Goal: Task Accomplishment & Management: Complete application form

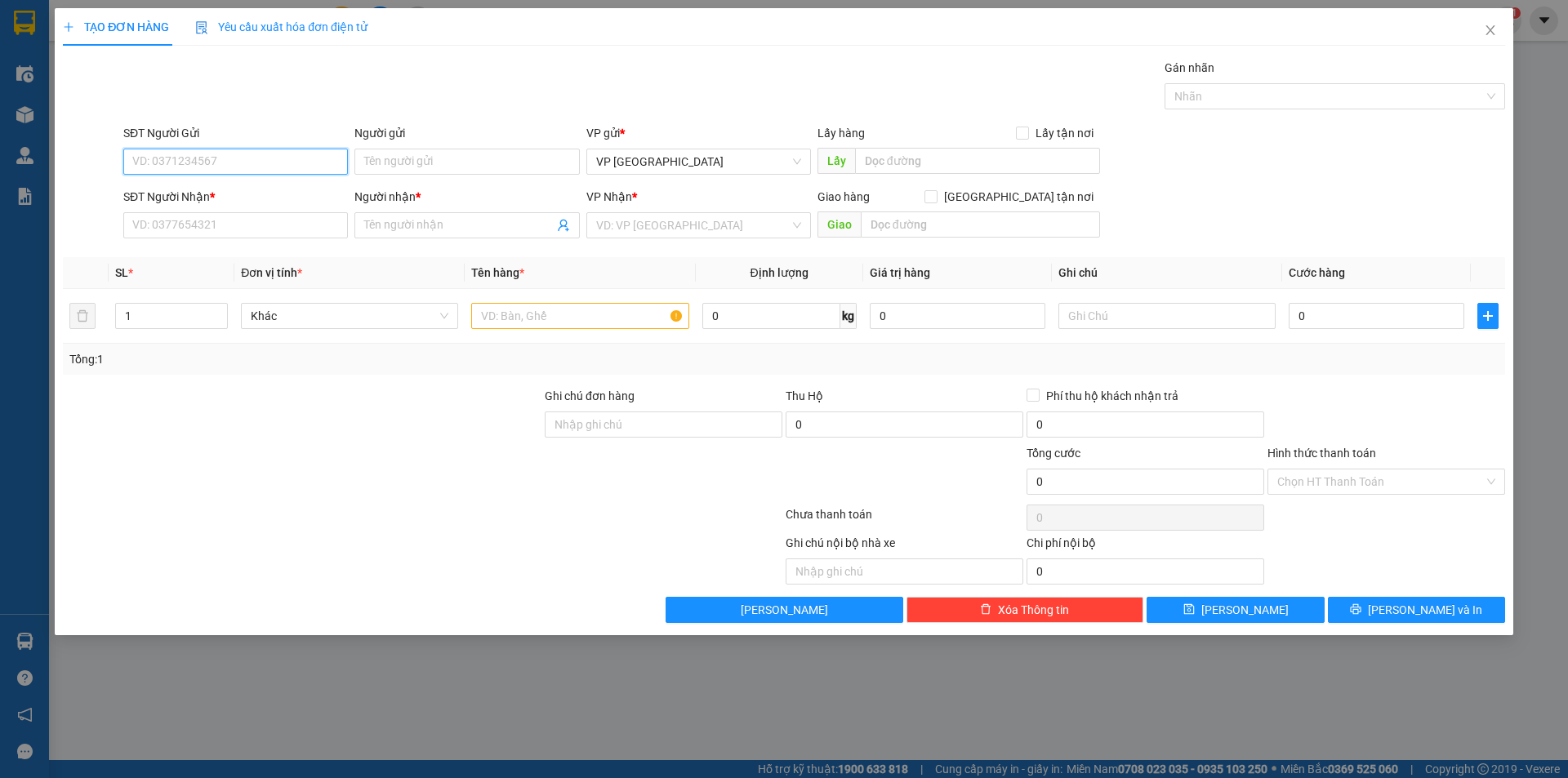
click at [231, 161] on input "SĐT Người Gửi" at bounding box center [235, 162] width 225 height 26
type input "0814034280"
click at [519, 172] on input "Người gửi" at bounding box center [466, 162] width 225 height 26
type input "anh [PERSON_NAME]"
click at [144, 232] on input "SĐT Người Nhận *" at bounding box center [235, 225] width 225 height 26
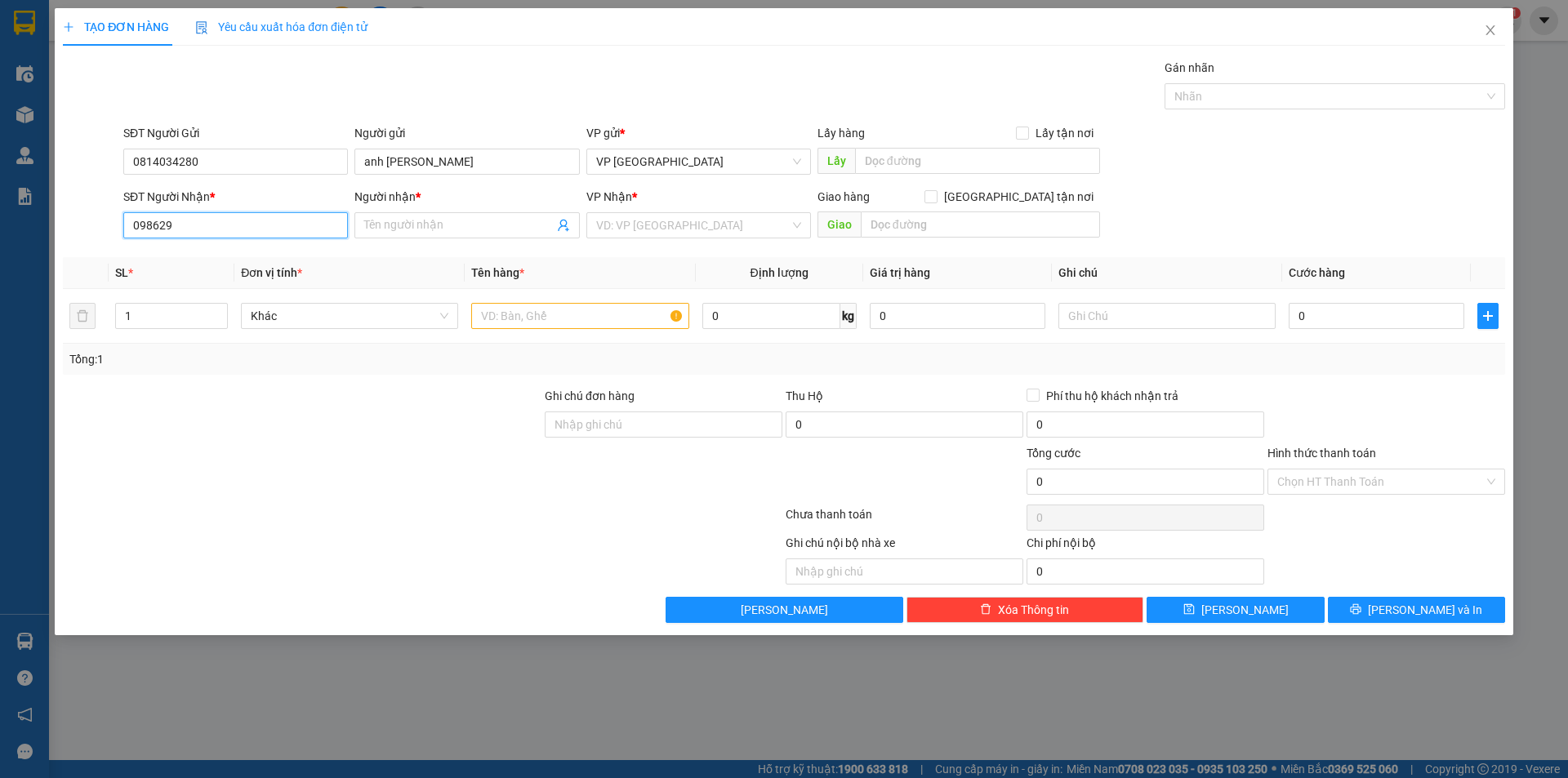
click at [143, 225] on input "098629" at bounding box center [235, 225] width 225 height 26
click at [210, 232] on input "08629" at bounding box center [235, 225] width 225 height 26
type input "0862985391"
click at [399, 233] on input "Người nhận *" at bounding box center [458, 225] width 188 height 18
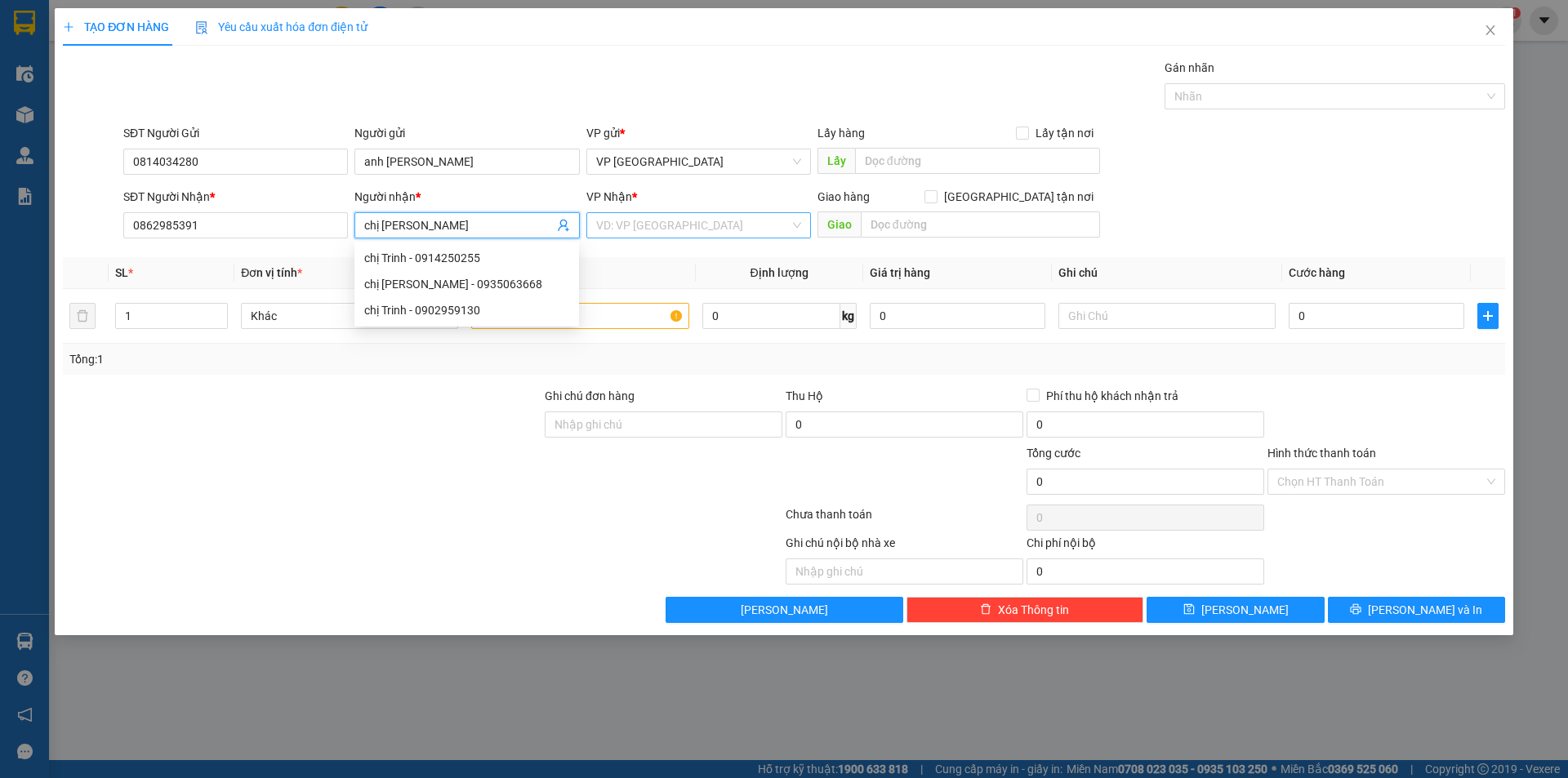
type input "chị [PERSON_NAME]"
click at [633, 219] on input "search" at bounding box center [693, 225] width 194 height 24
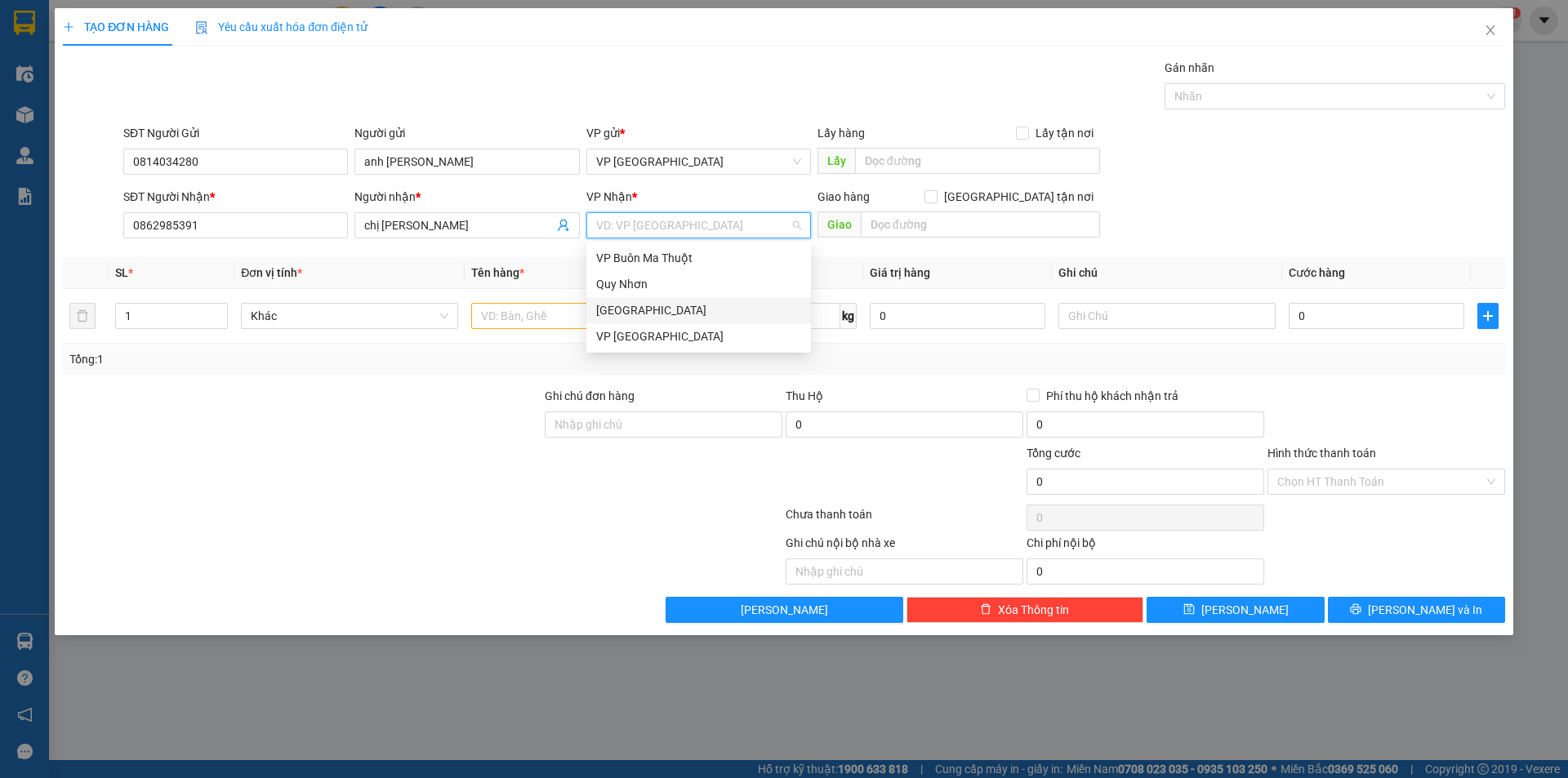
click at [637, 311] on div "[GEOGRAPHIC_DATA]" at bounding box center [699, 310] width 205 height 18
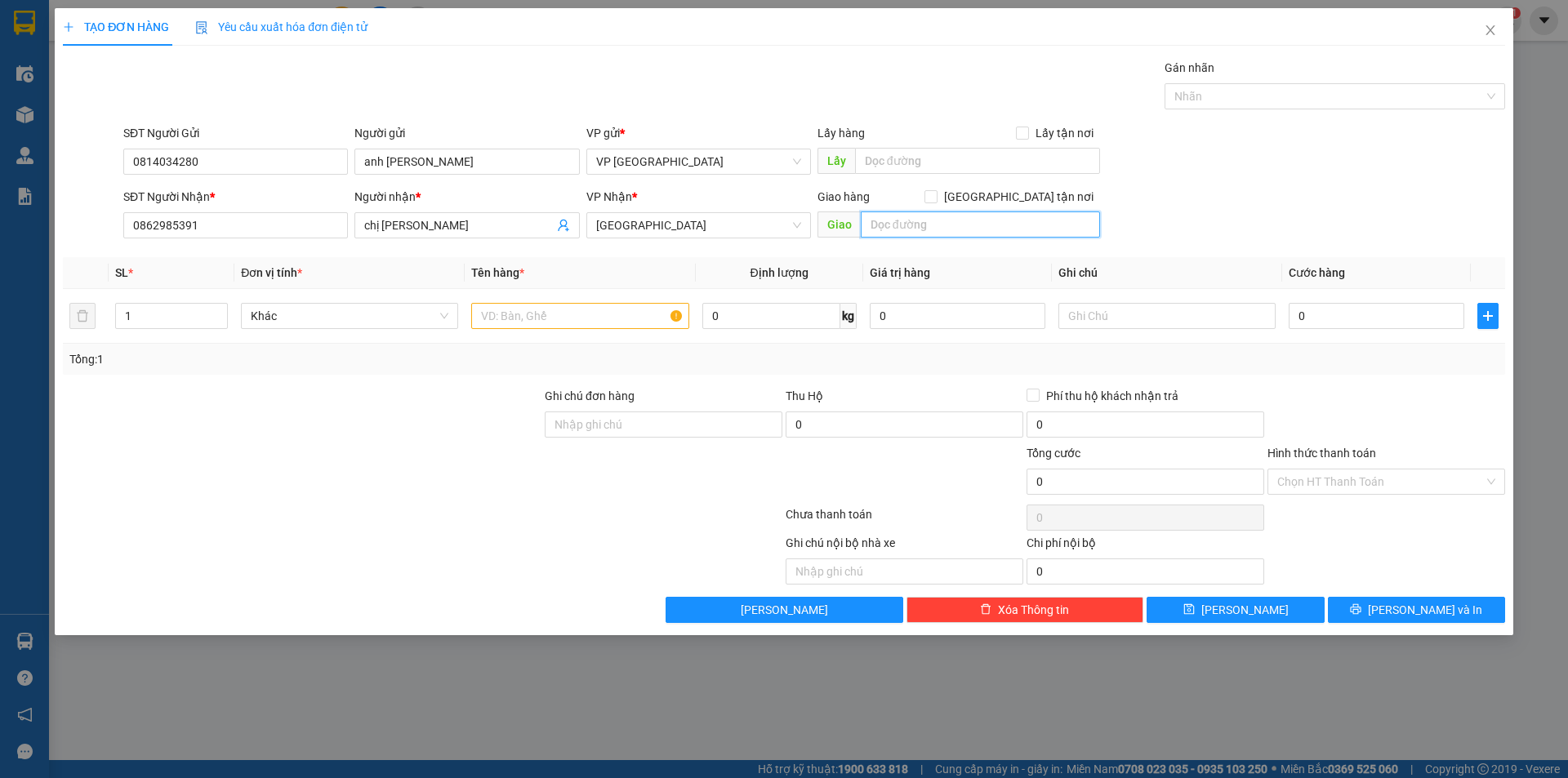
click at [913, 230] on input "text" at bounding box center [980, 225] width 239 height 26
click at [932, 227] on input "21 cửu lonh nha trang" at bounding box center [980, 225] width 239 height 26
click at [1011, 226] on input "21 cửu long nha trang" at bounding box center [980, 225] width 239 height 26
click at [1002, 217] on input "21 cửu long nha trang" at bounding box center [980, 225] width 239 height 26
type input "21 cửu long nha trang ( [PERSON_NAME])"
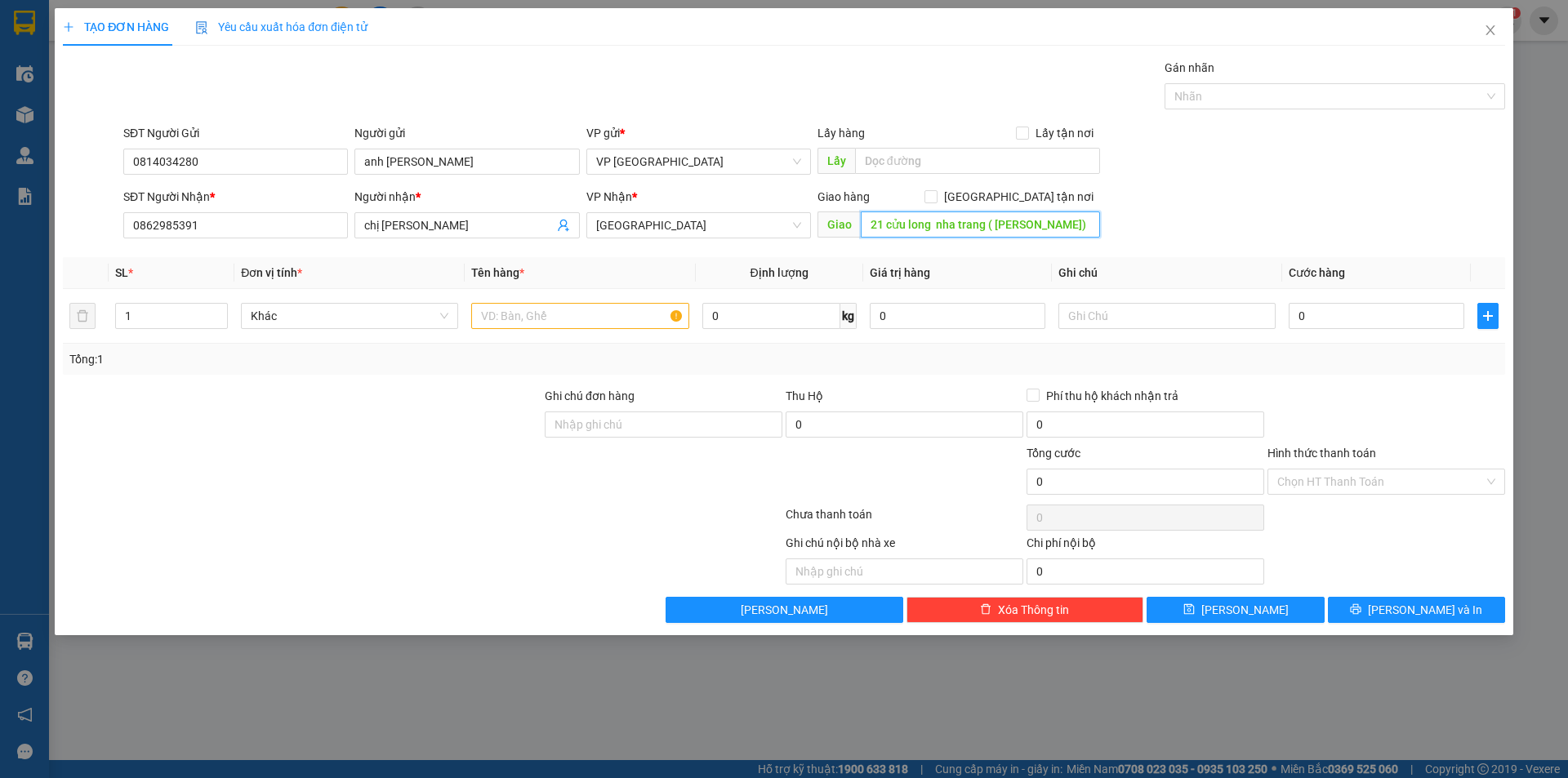
click at [1058, 228] on input "21 cửu long nha trang ( [PERSON_NAME])" at bounding box center [980, 225] width 239 height 26
click at [562, 315] on input "text" at bounding box center [579, 316] width 217 height 26
type input "thùng xốp"
click at [1320, 310] on input "0" at bounding box center [1376, 316] width 176 height 26
click at [1320, 309] on input "0" at bounding box center [1376, 316] width 176 height 26
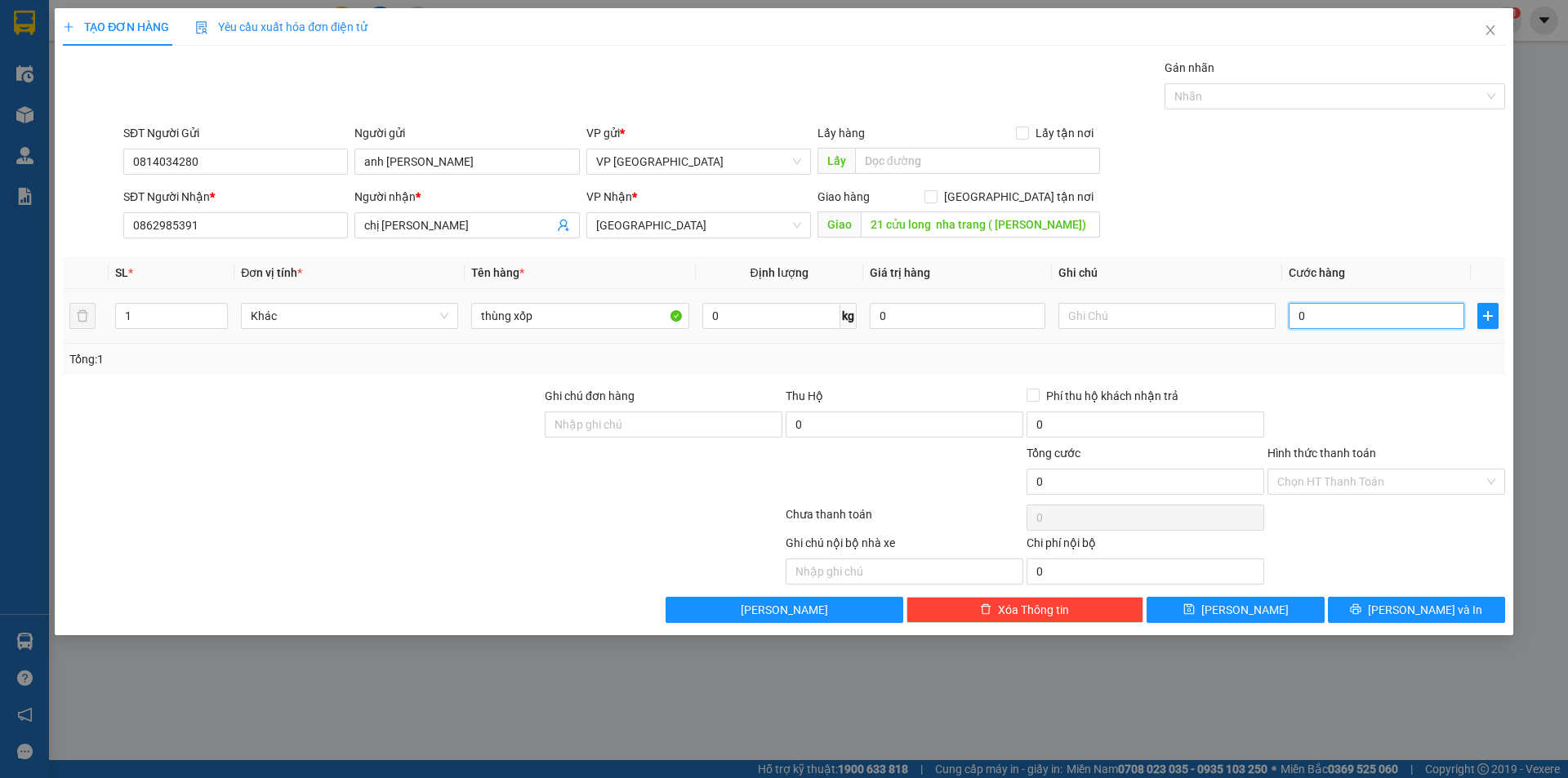
type input "40"
type input "400"
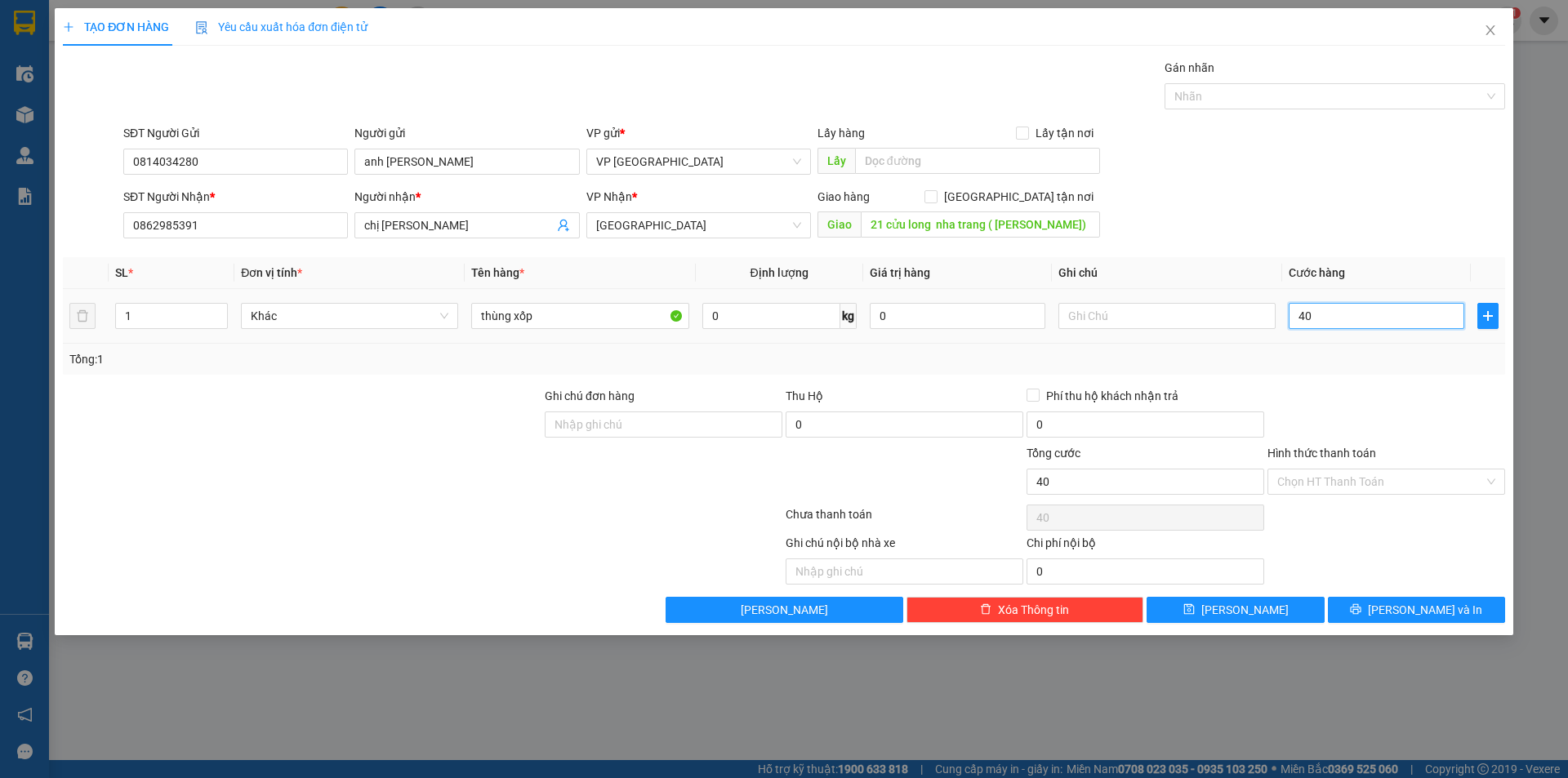
type input "400"
type input "4.000"
type input "40.000"
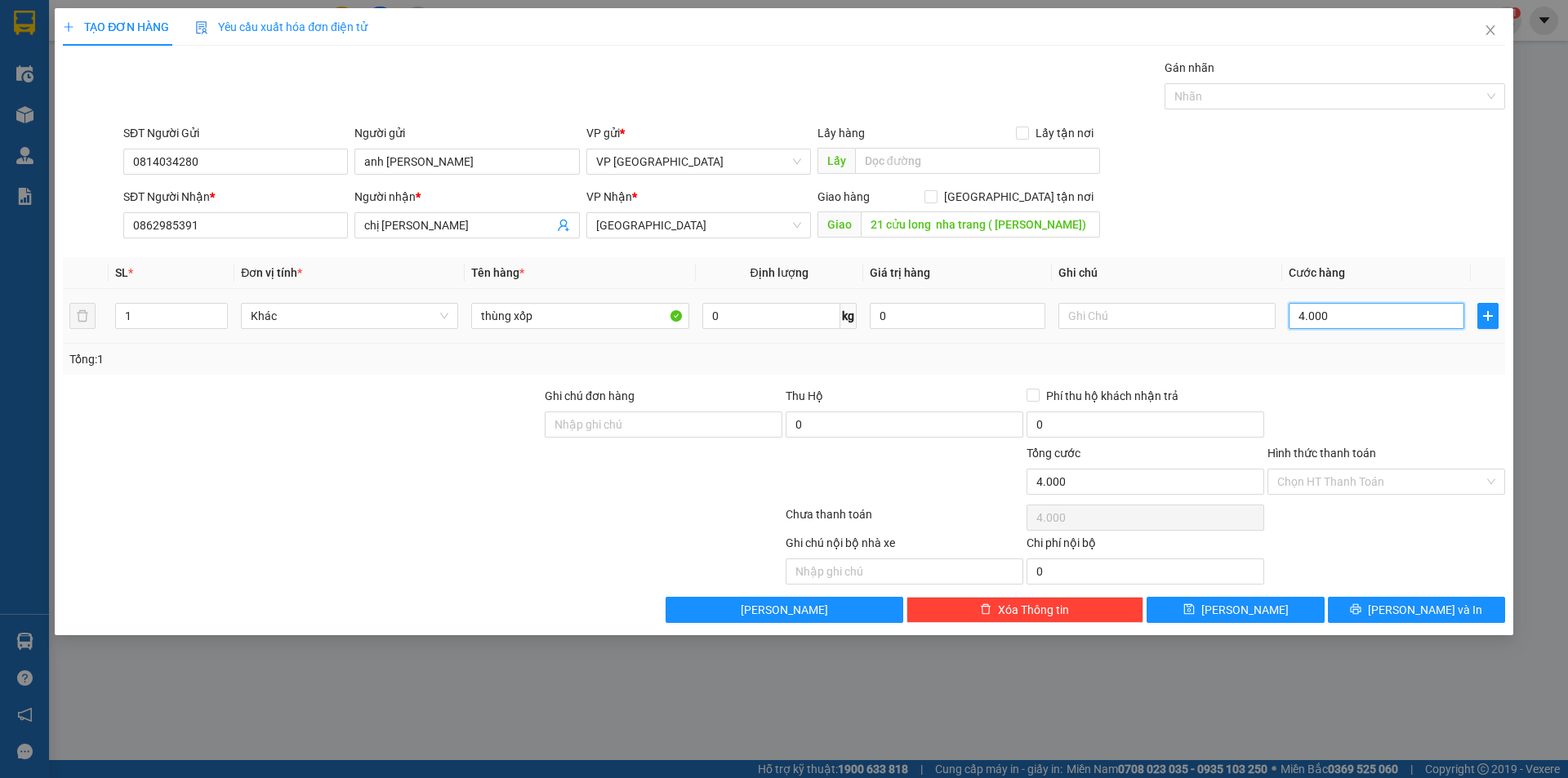
type input "40.000"
click at [935, 198] on input "[GEOGRAPHIC_DATA] tận nơi" at bounding box center [929, 195] width 11 height 11
checkbox input "true"
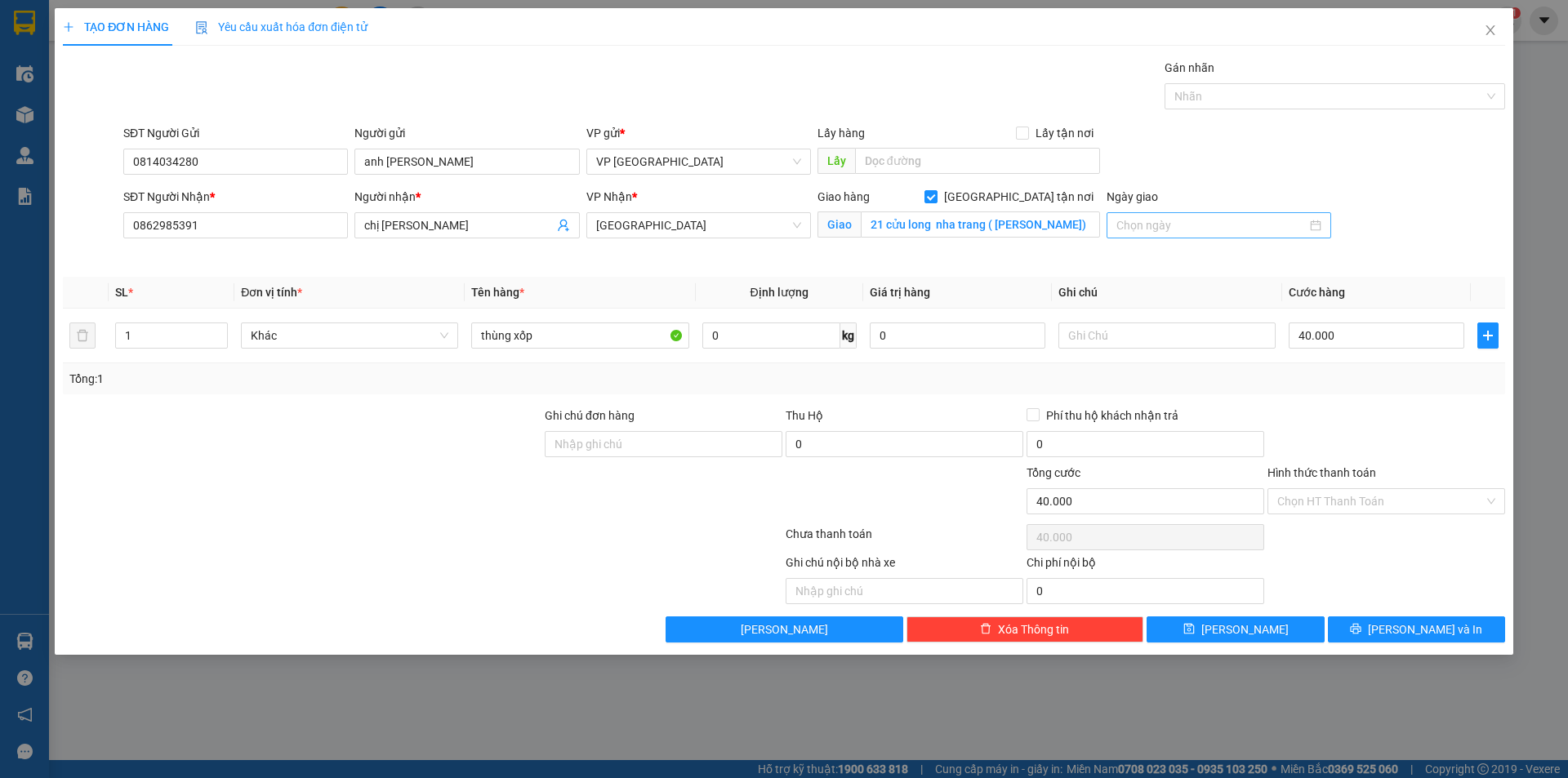
click at [1317, 230] on div at bounding box center [1219, 225] width 205 height 18
type input "[DATE]"
click at [1308, 349] on div "13" at bounding box center [1307, 344] width 20 height 20
click at [1250, 636] on span "[PERSON_NAME]" at bounding box center [1245, 629] width 88 height 18
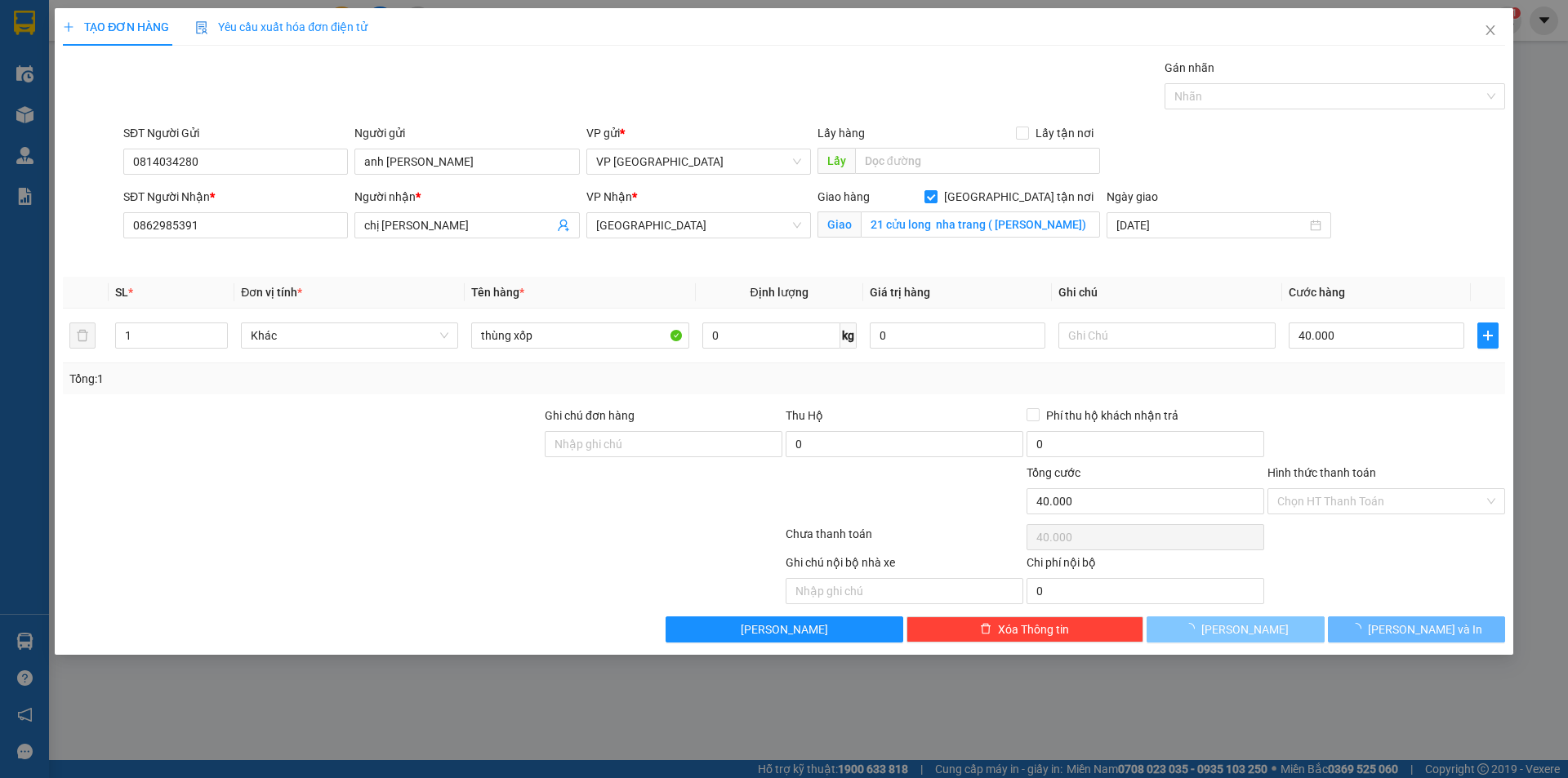
checkbox input "false"
type input "0"
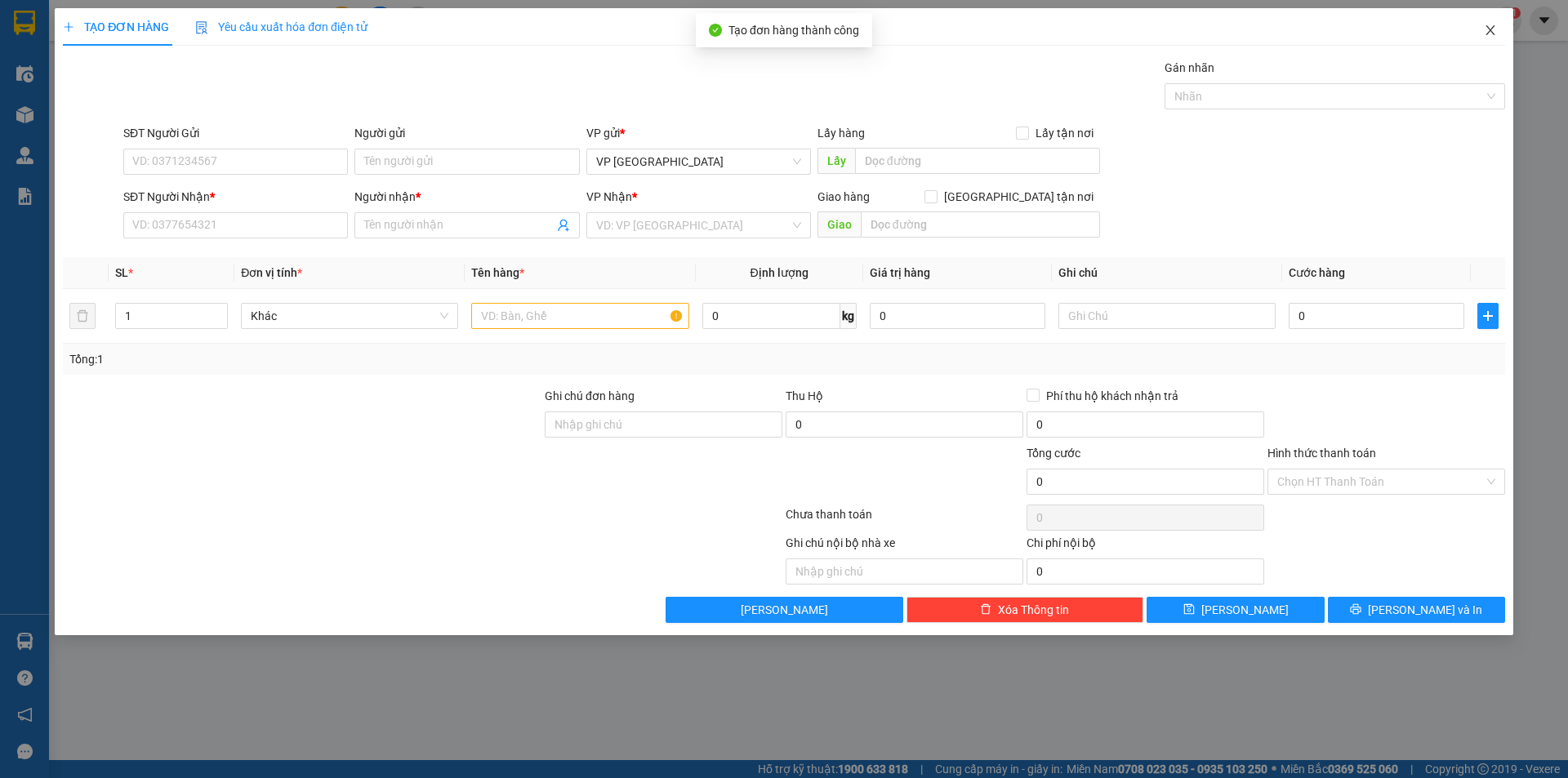
click at [1495, 36] on icon "close" at bounding box center [1490, 30] width 13 height 13
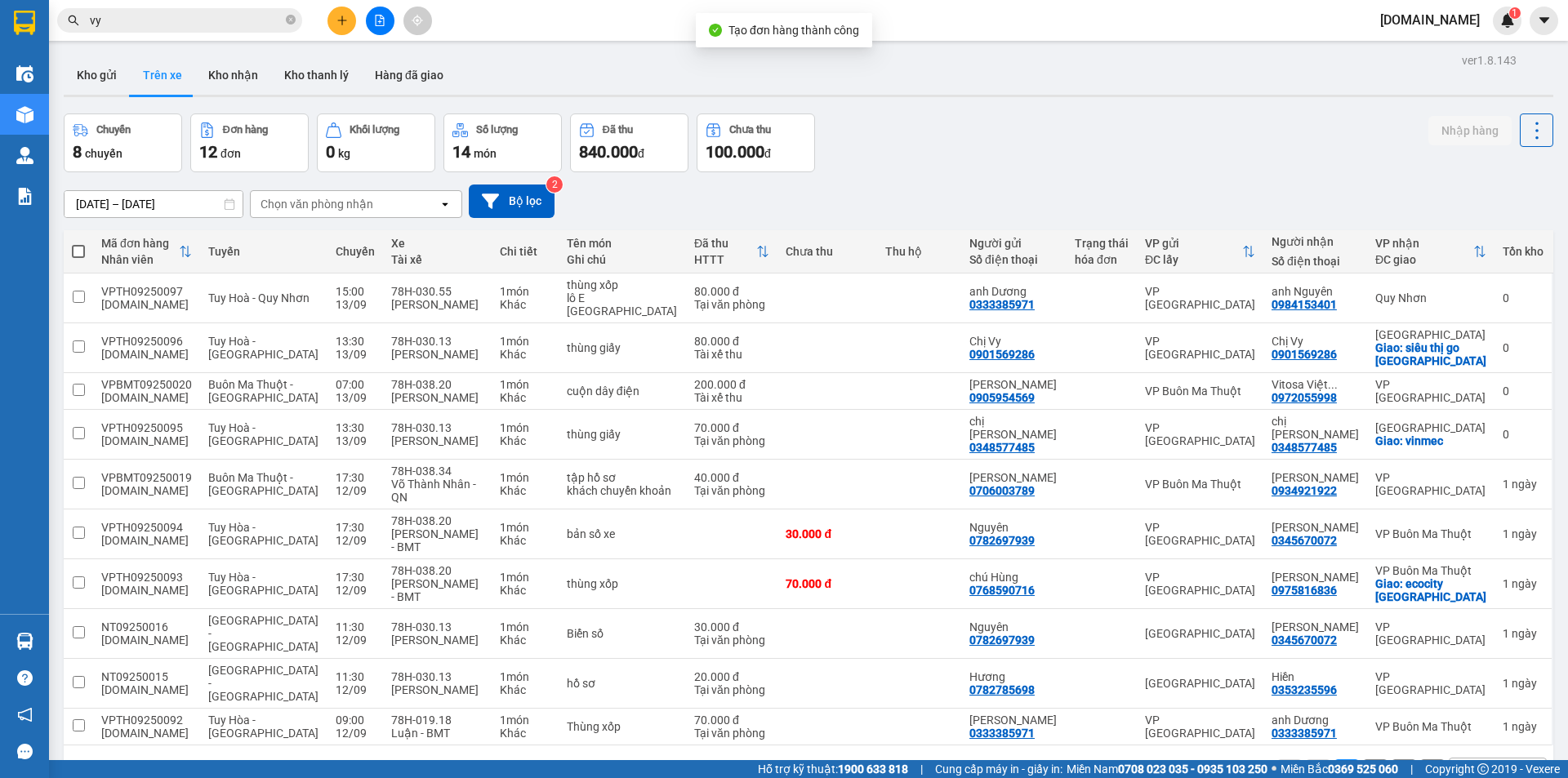
click at [130, 69] on button "Trên xe" at bounding box center [163, 76] width 65 height 40
click at [103, 71] on button "Kho gửi" at bounding box center [96, 76] width 66 height 40
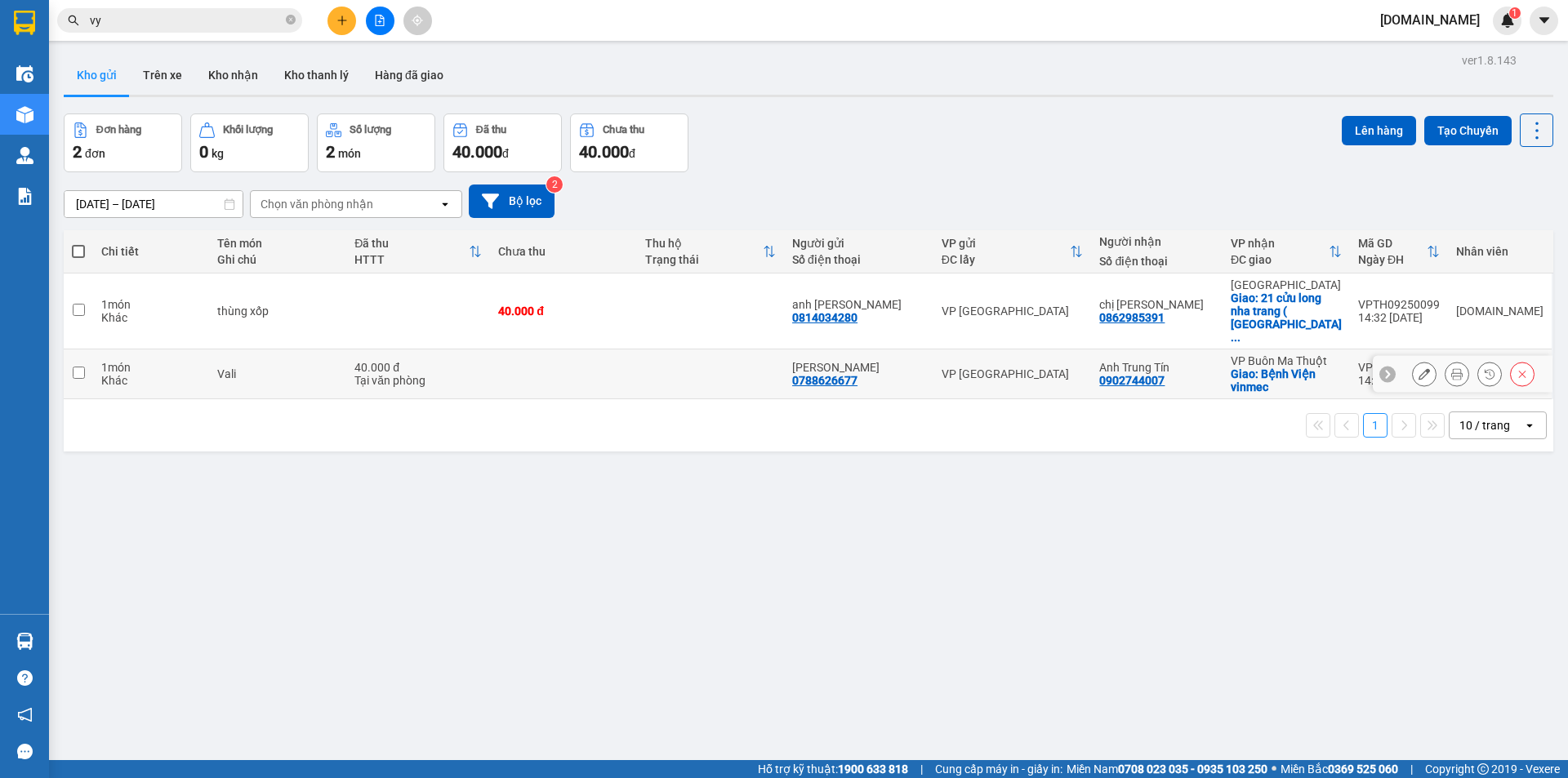
click at [88, 349] on td at bounding box center [78, 374] width 29 height 50
checkbox input "true"
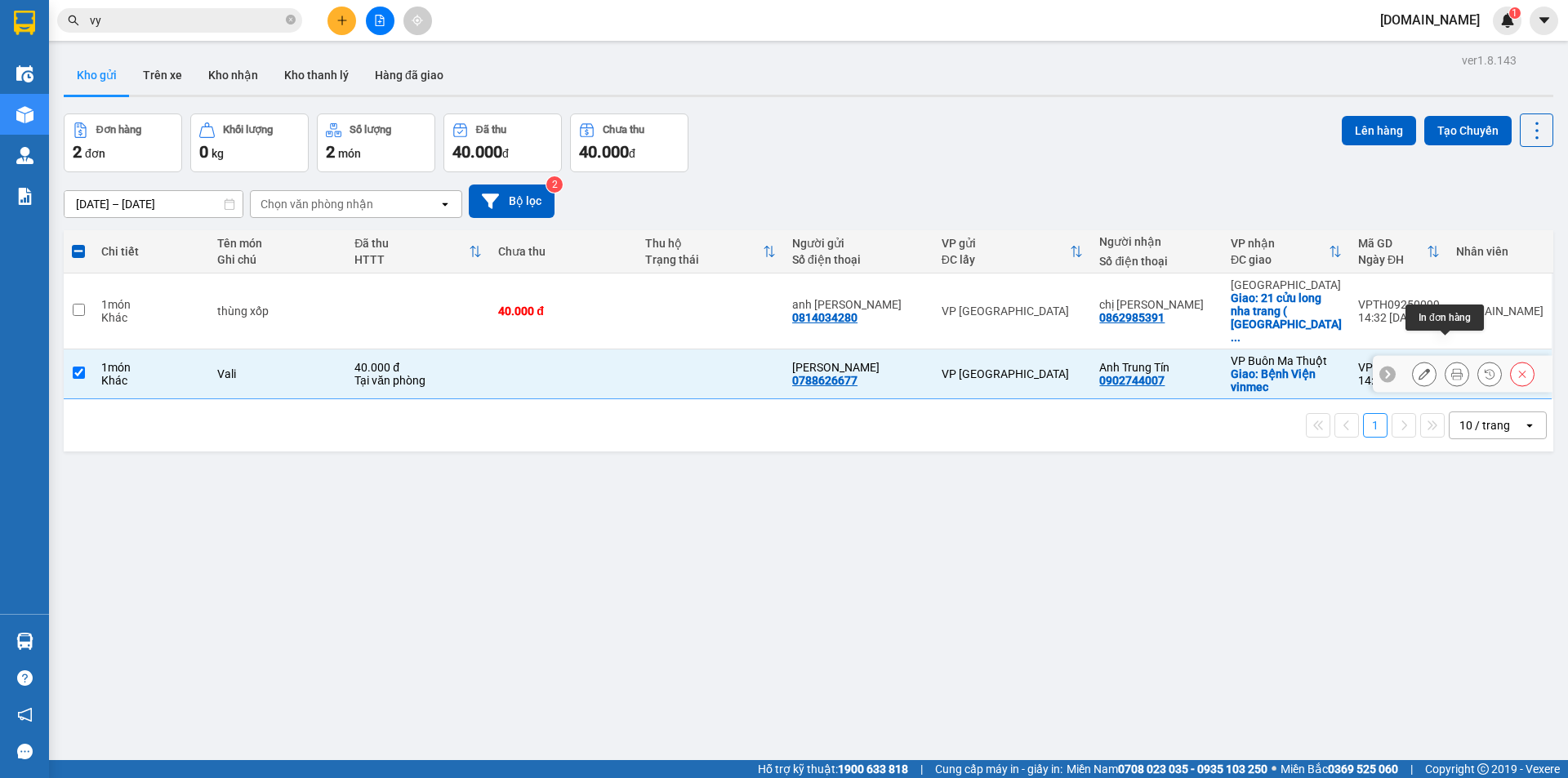
click at [1418, 368] on icon at bounding box center [1423, 374] width 11 height 11
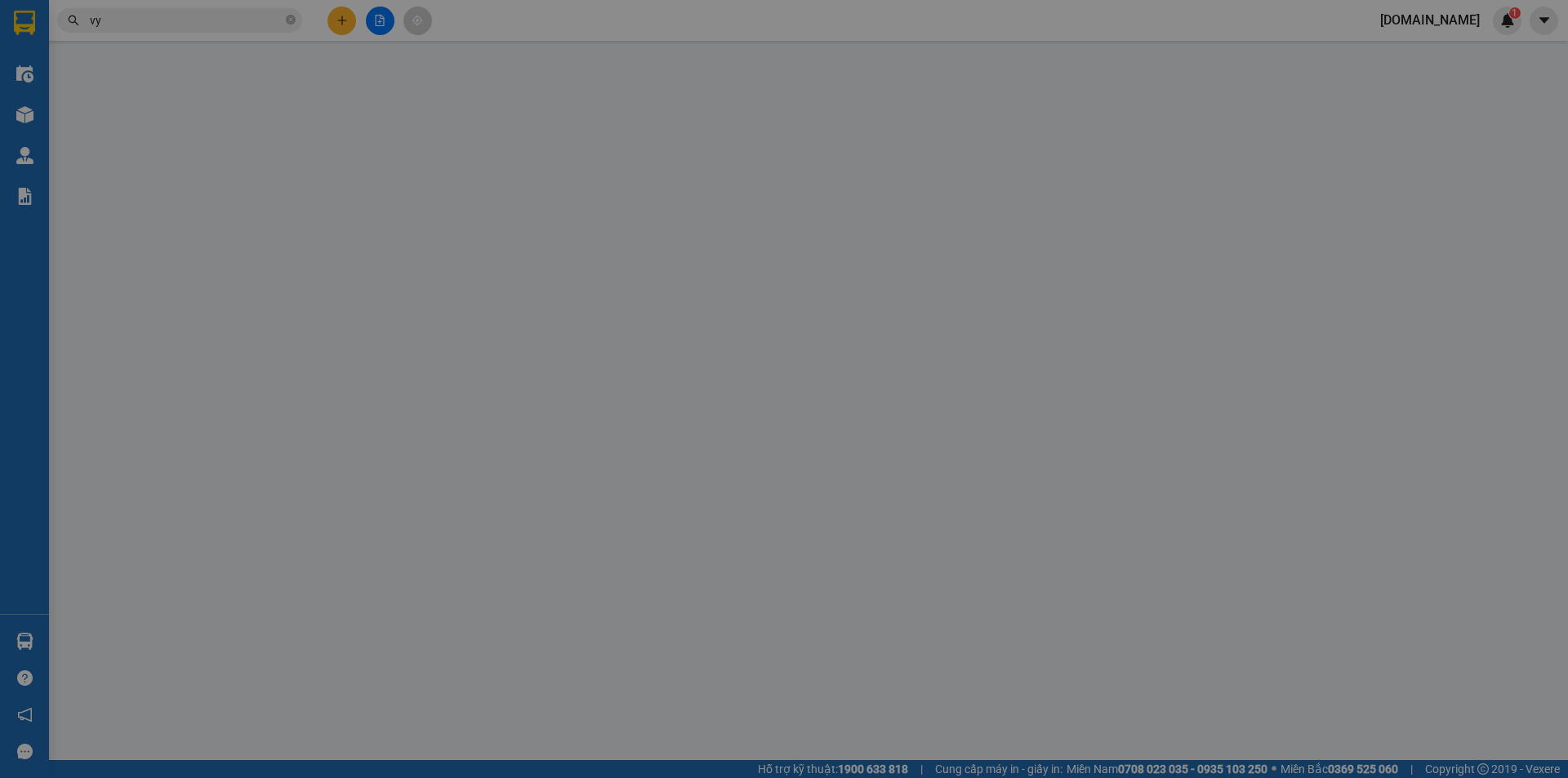
type input "0788626677"
type input "[PERSON_NAME]"
type input "0902744007"
type input "Anh Trung Tín"
checkbox input "true"
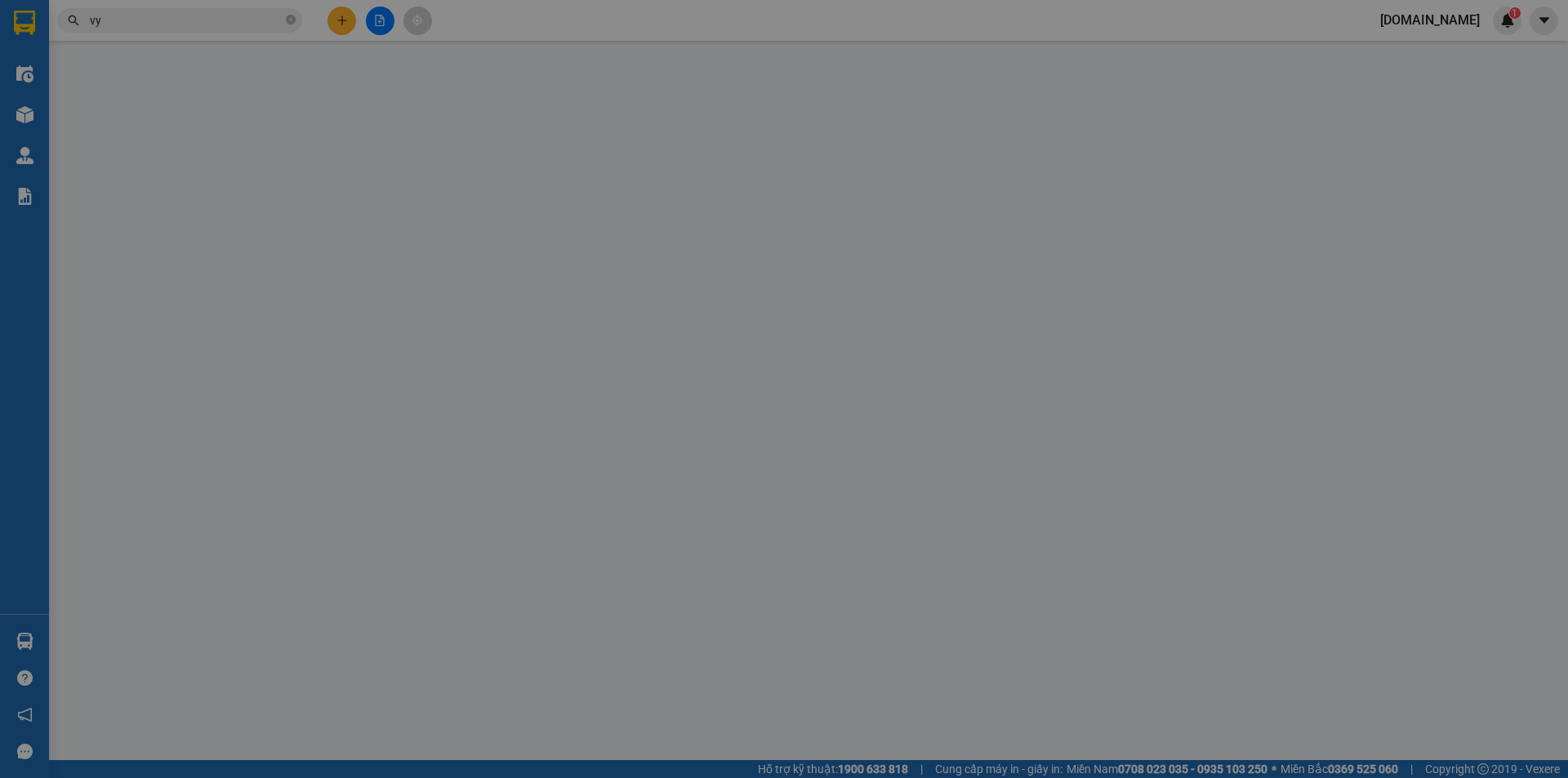
type input "Bệnh Viện vinmec"
type input "40.000"
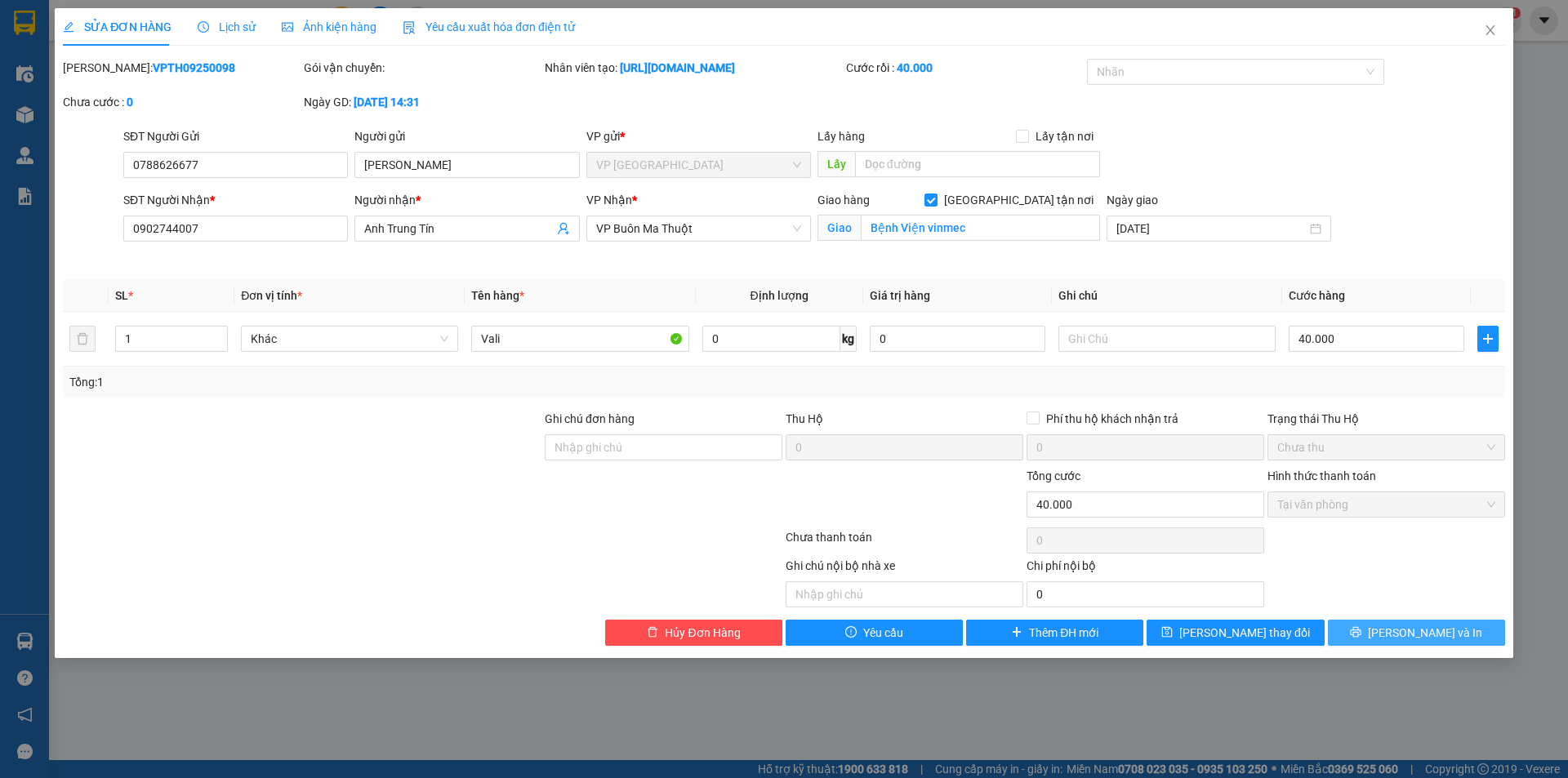
click at [1378, 632] on button "[PERSON_NAME] và In" at bounding box center [1417, 633] width 177 height 26
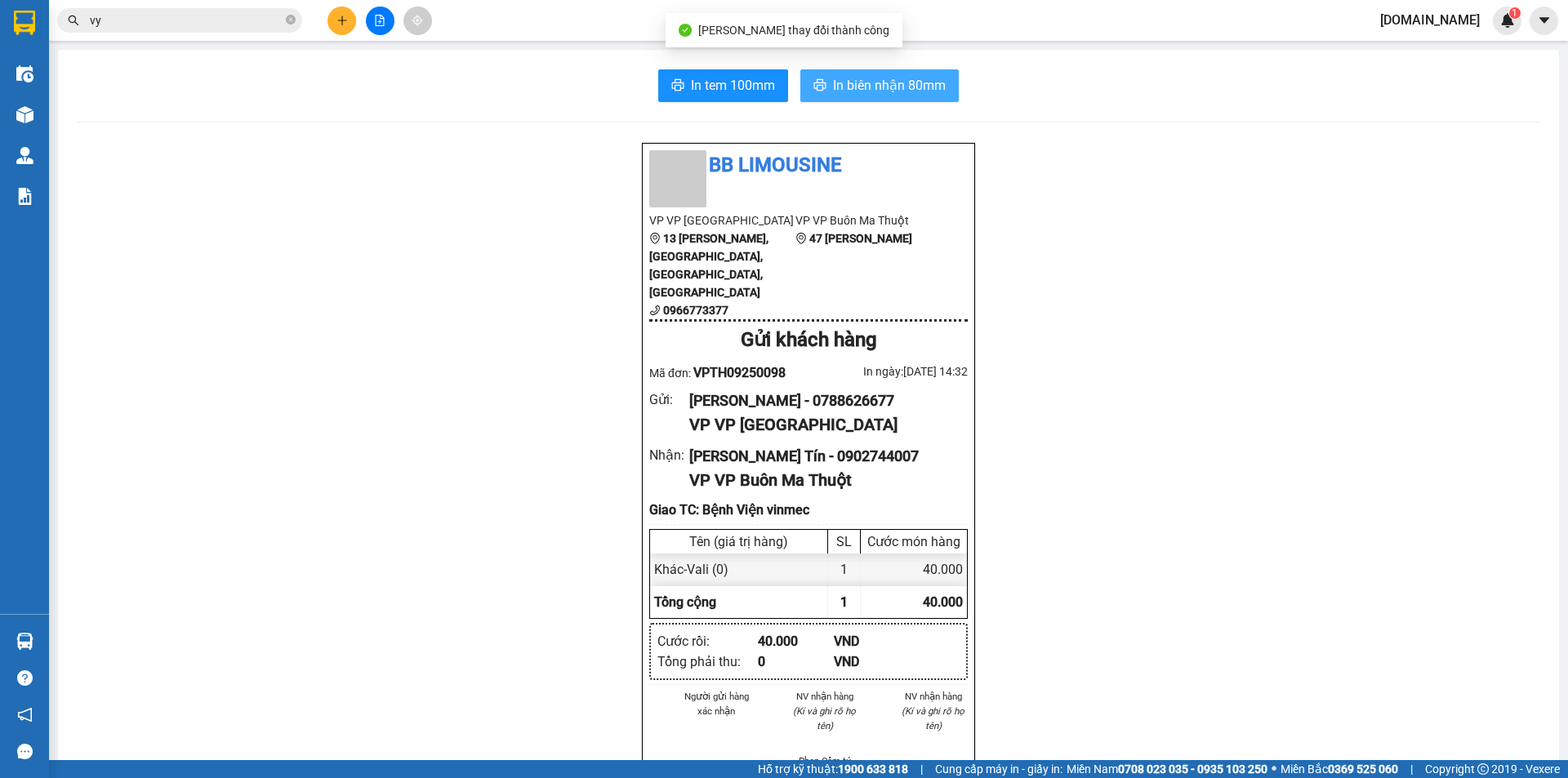
click at [909, 95] on span "In biên nhận 80mm" at bounding box center [889, 85] width 113 height 21
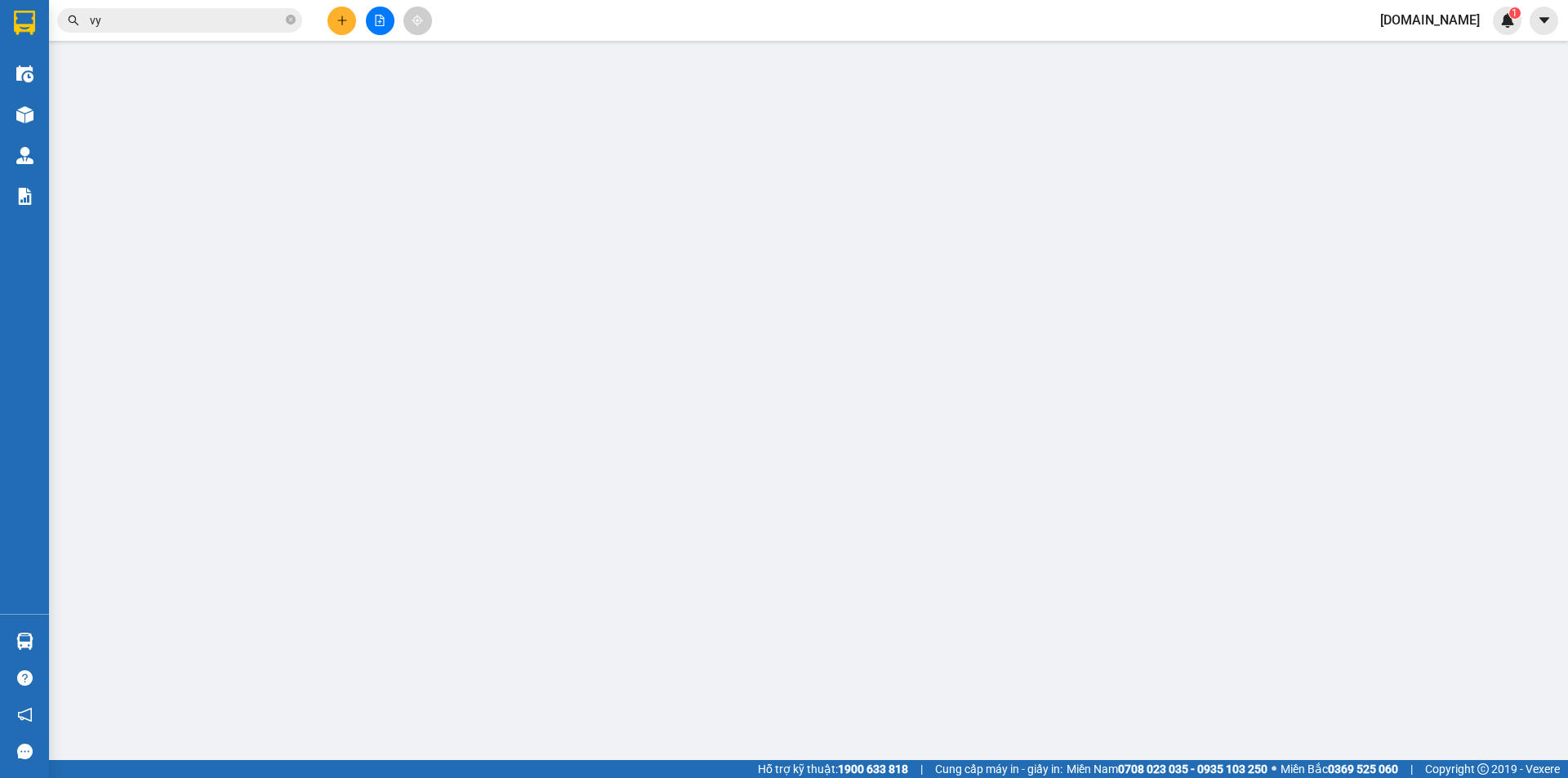
type input "0788626677"
type input "[PERSON_NAME]"
type input "0902744007"
type input "Anh Trung Tín"
checkbox input "true"
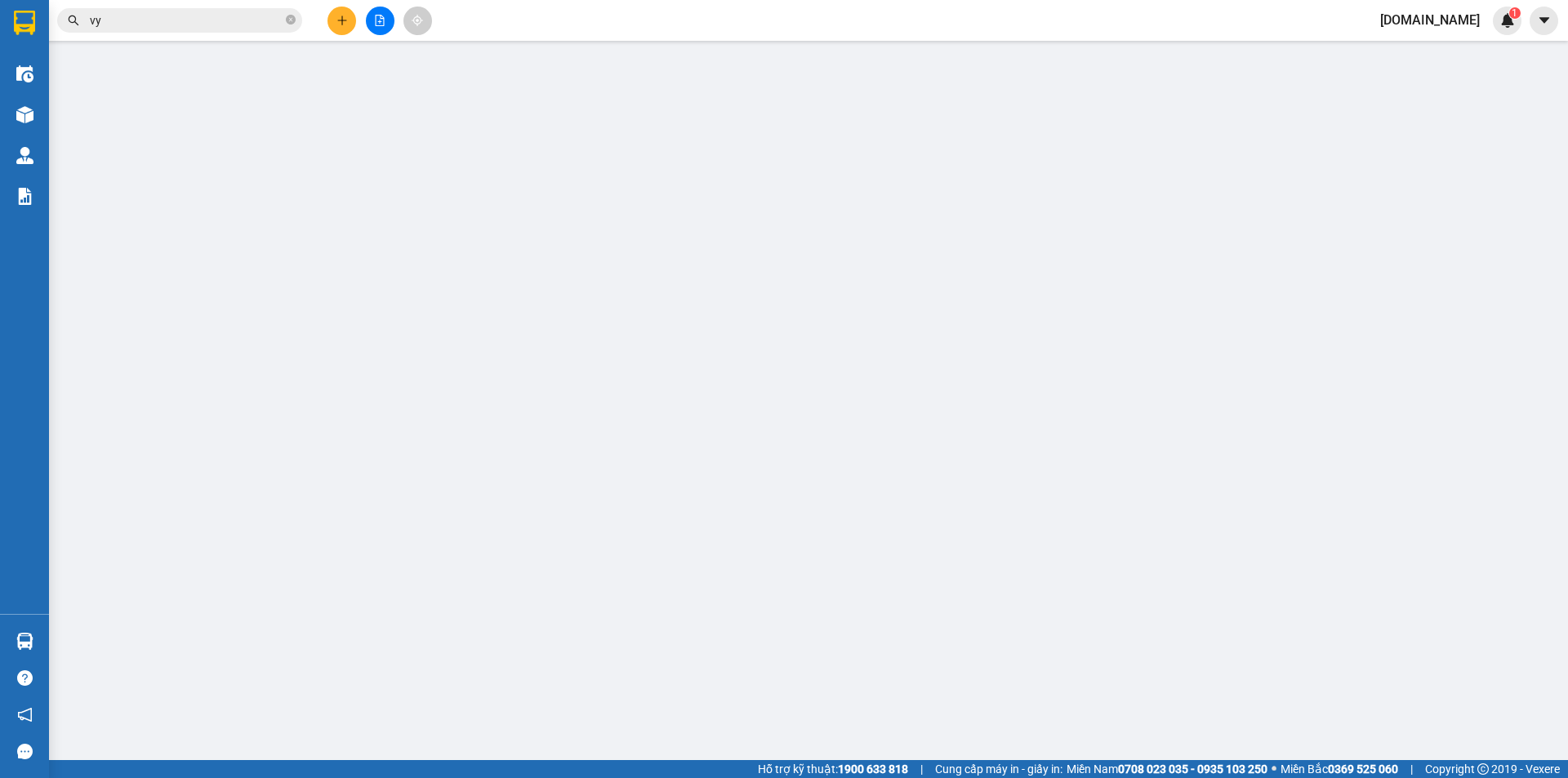
type input "Bệnh Viện vinmec"
type input "40.000"
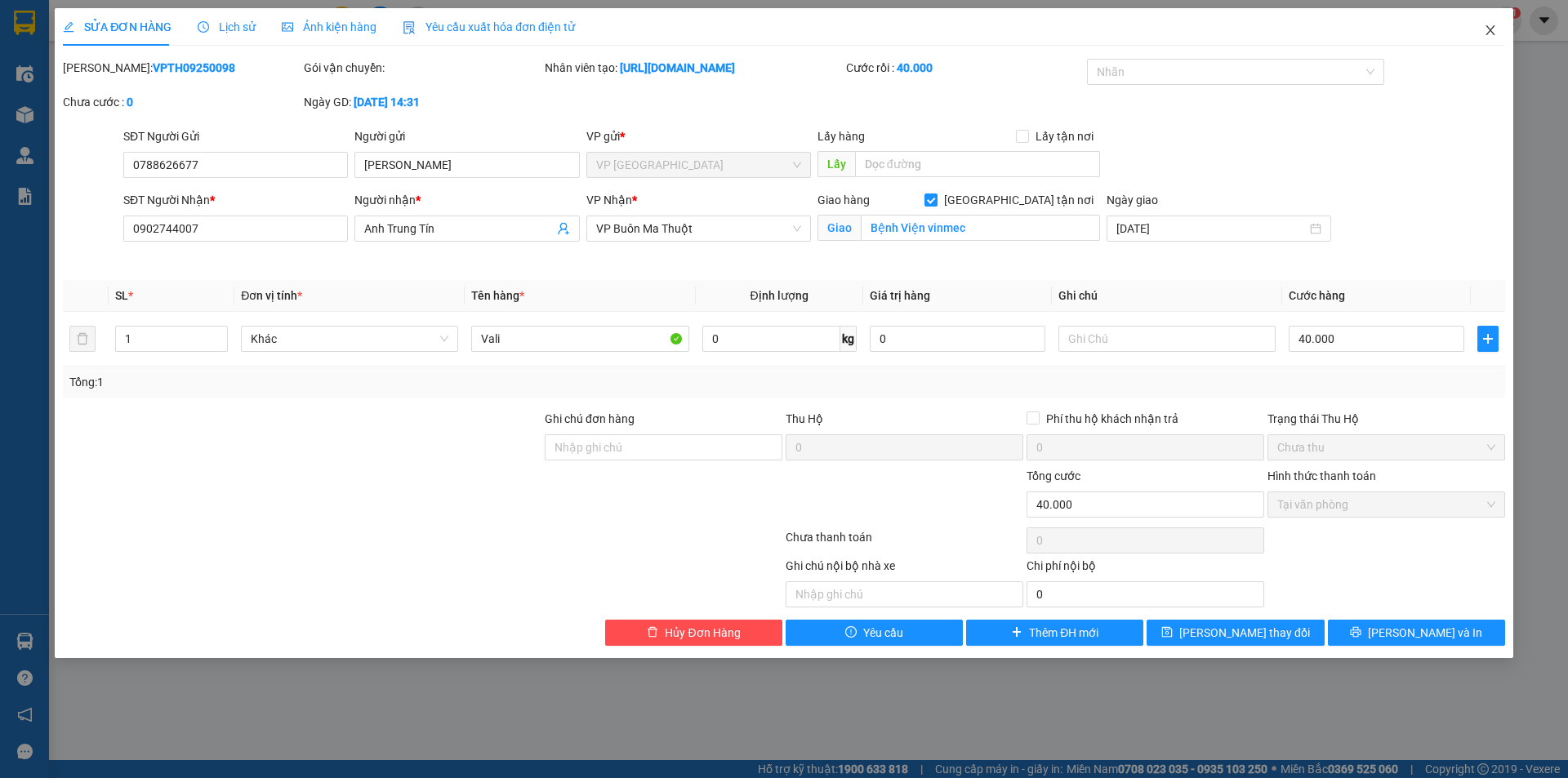
click at [1487, 31] on icon "close" at bounding box center [1490, 30] width 13 height 13
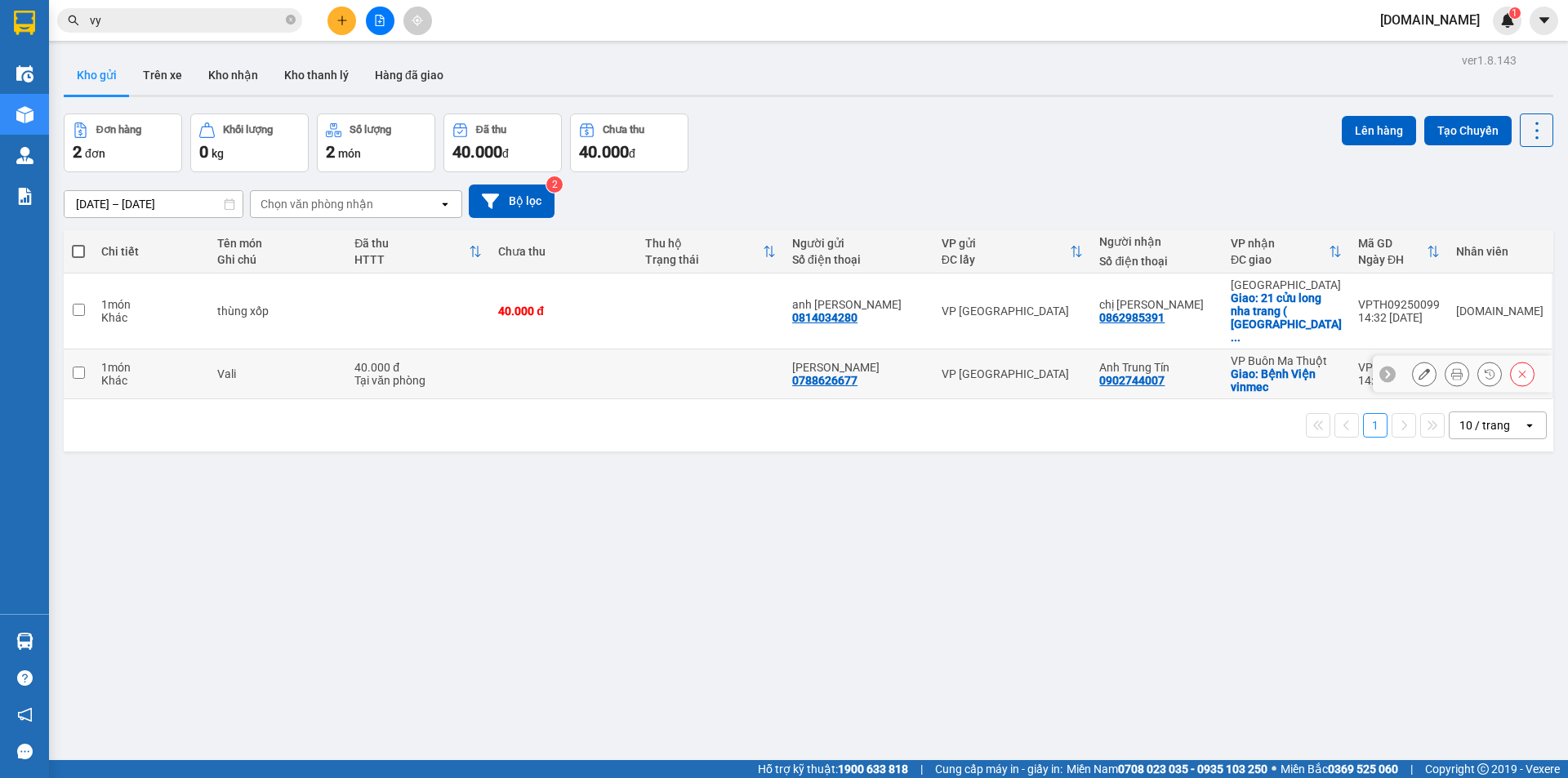
click at [660, 349] on td at bounding box center [710, 374] width 147 height 50
checkbox input "true"
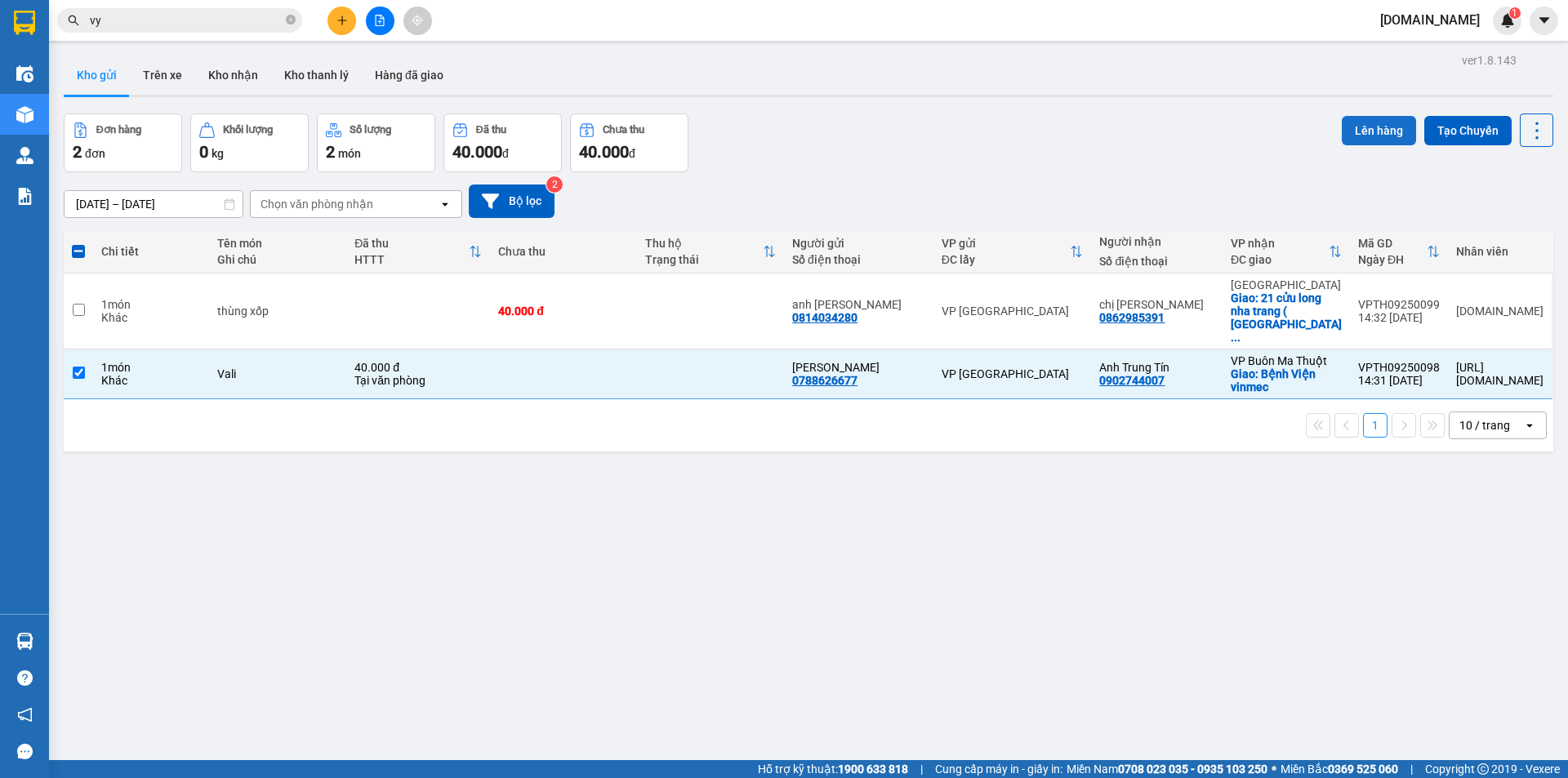
click at [1343, 126] on button "Lên hàng" at bounding box center [1379, 131] width 74 height 29
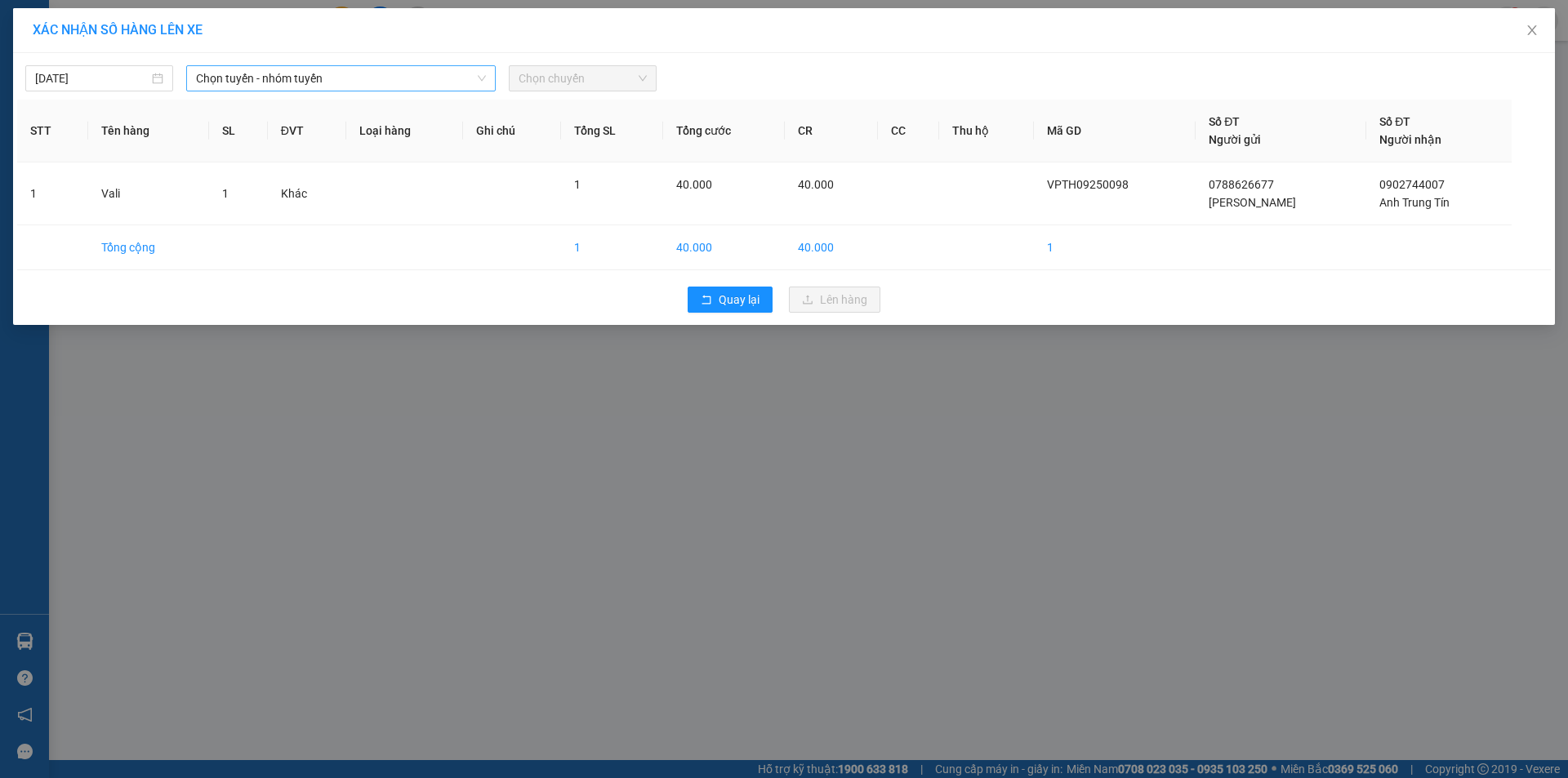
click at [438, 71] on span "Chọn tuyến - nhóm tuyến" at bounding box center [341, 78] width 290 height 24
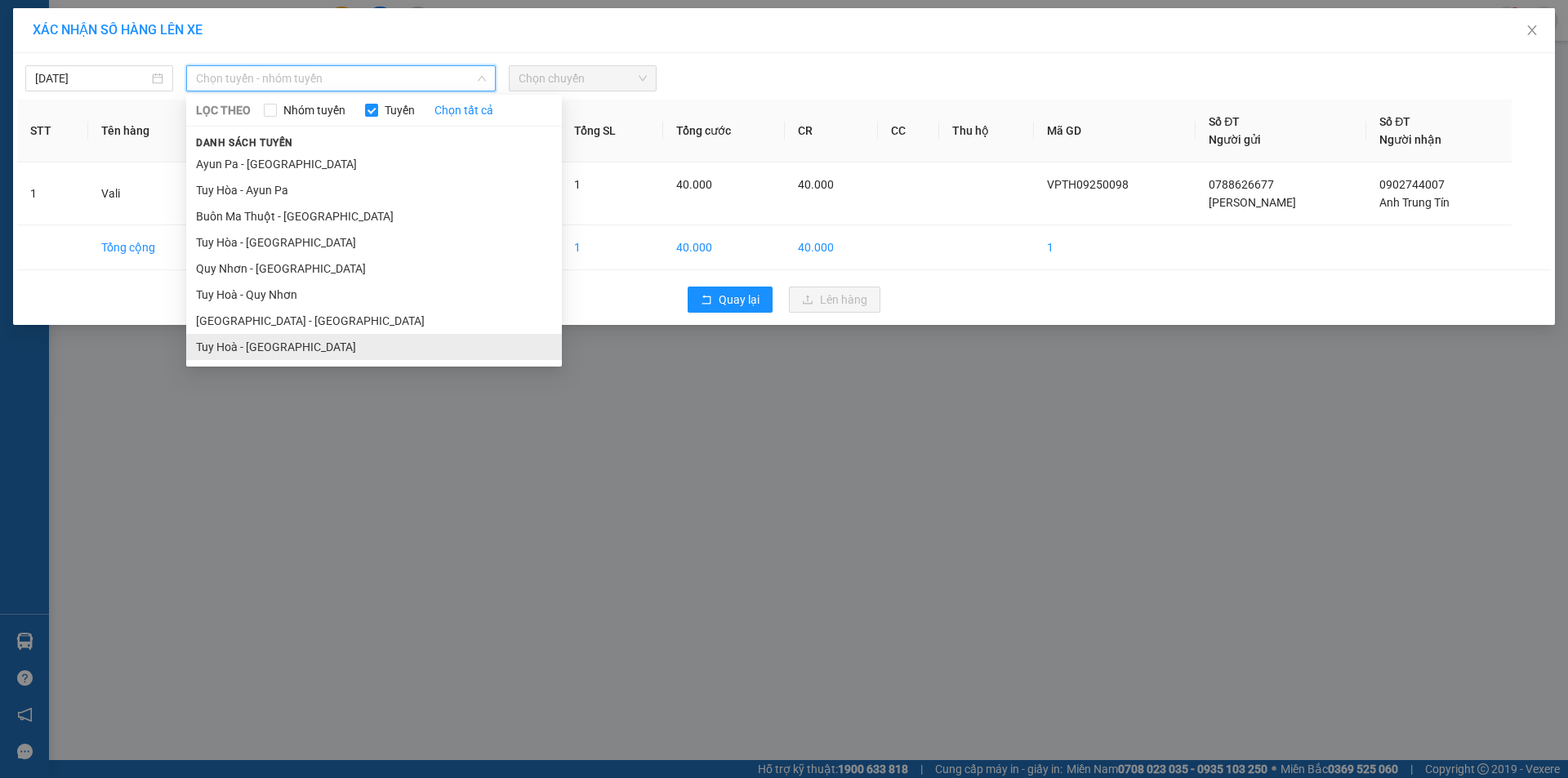
click at [312, 342] on li "Tuy Hoà - [GEOGRAPHIC_DATA]" at bounding box center [373, 347] width 375 height 26
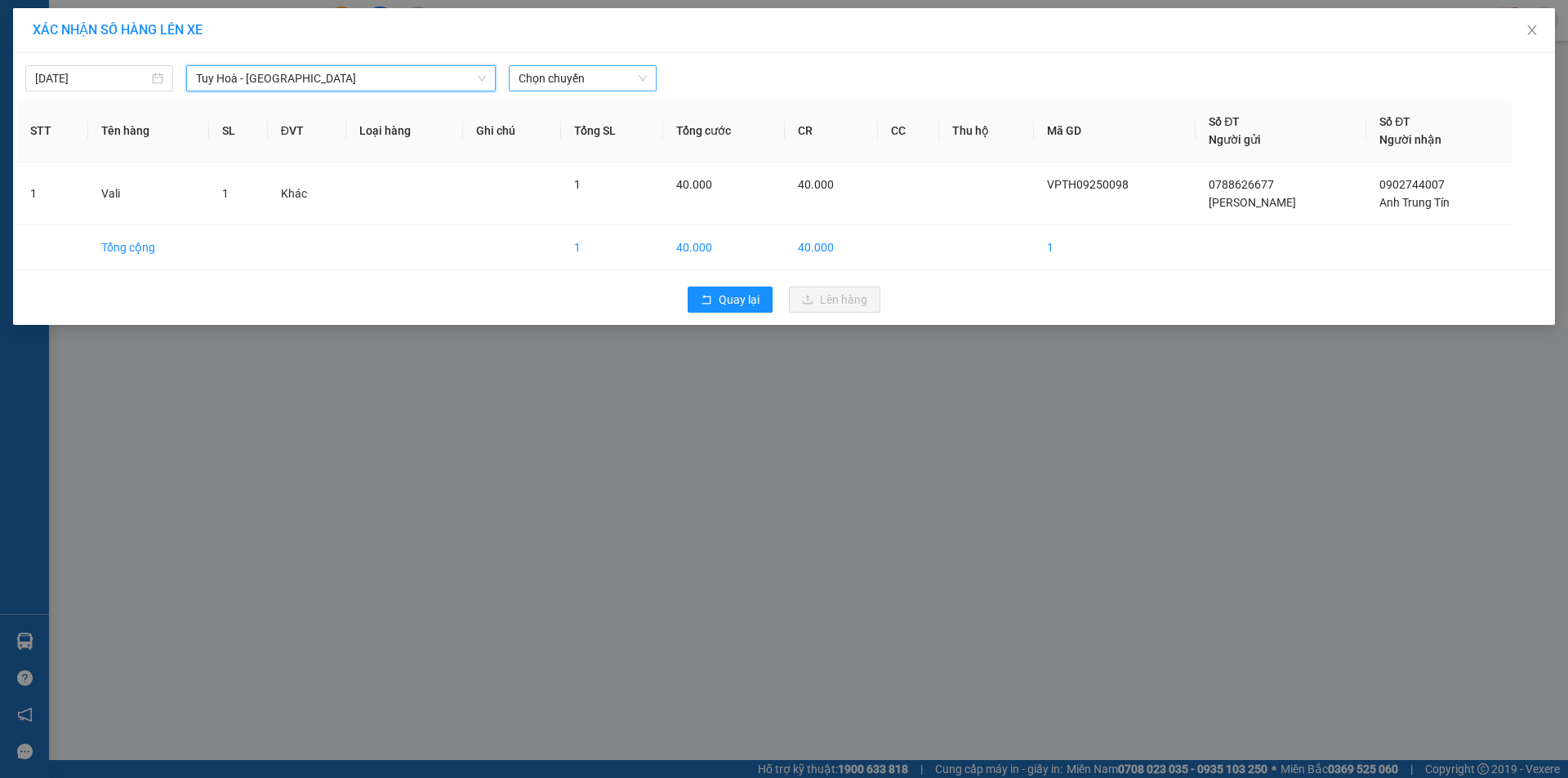
click at [565, 86] on span "Chọn chuyến" at bounding box center [583, 78] width 128 height 24
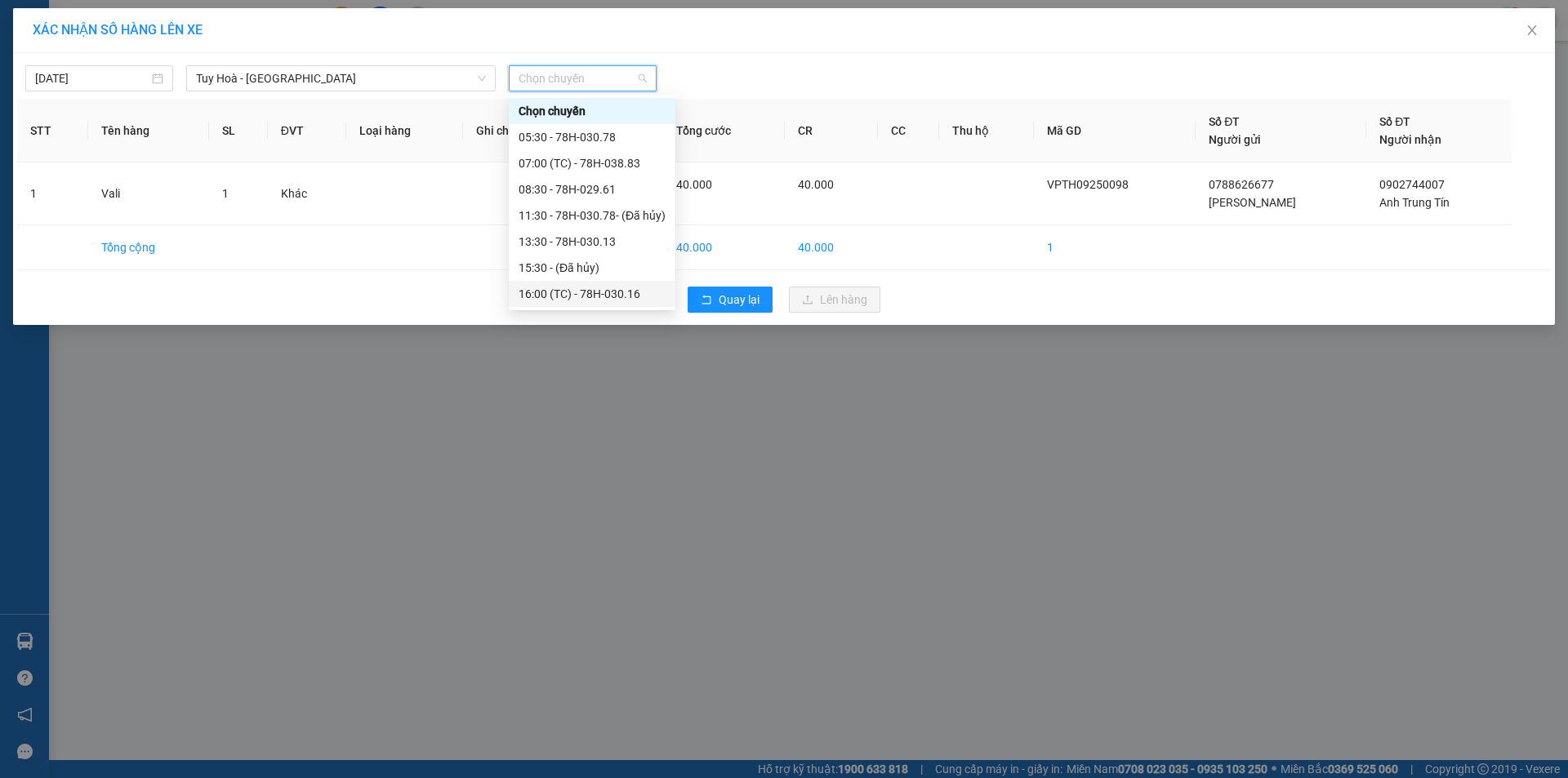
drag, startPoint x: 541, startPoint y: 298, endPoint x: 536, endPoint y: 281, distance: 17.7
click at [536, 293] on div "16:00 (TC) - 78H-030.16" at bounding box center [592, 293] width 147 height 18
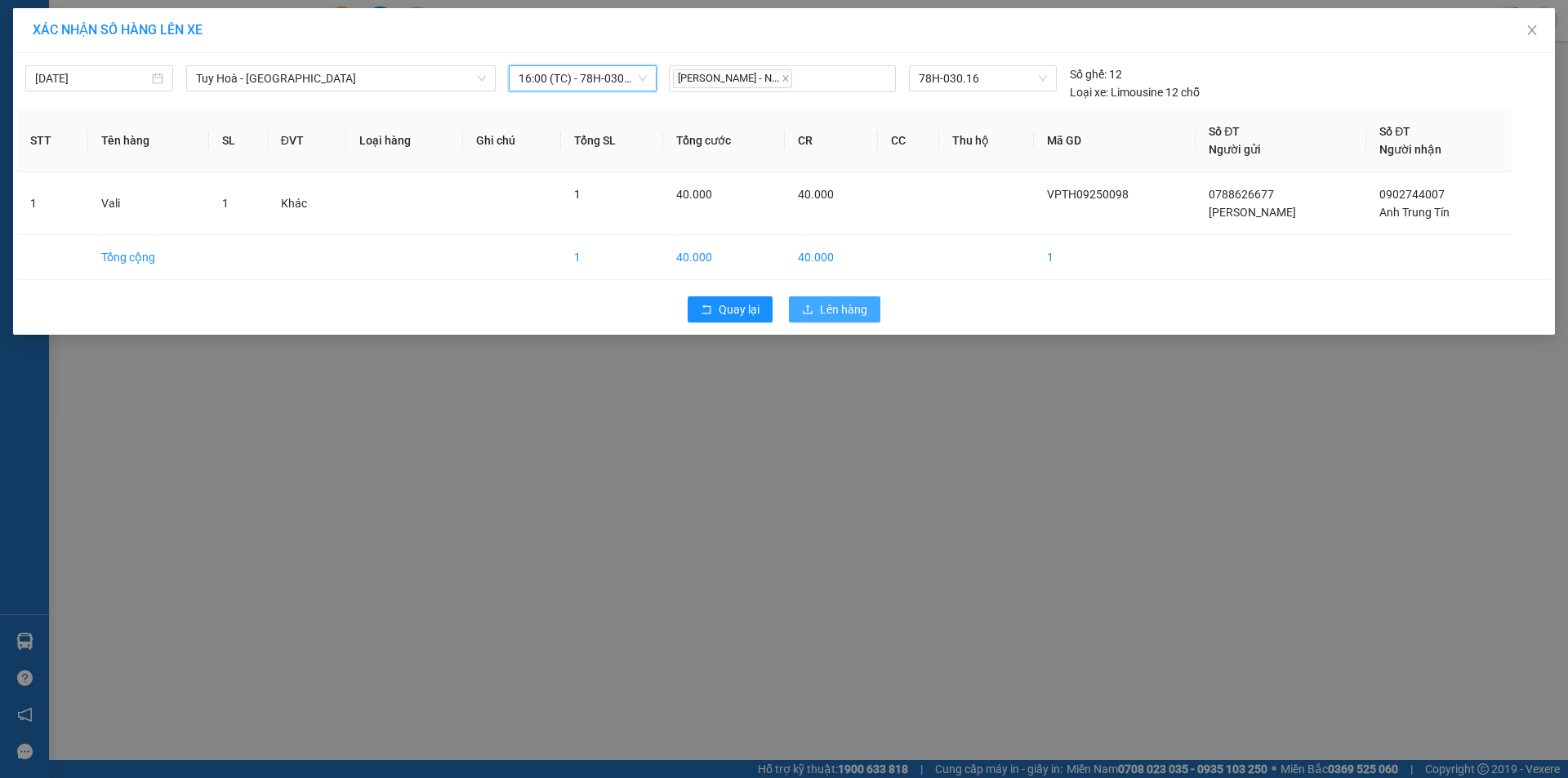
click at [840, 308] on span "Lên hàng" at bounding box center [843, 309] width 47 height 18
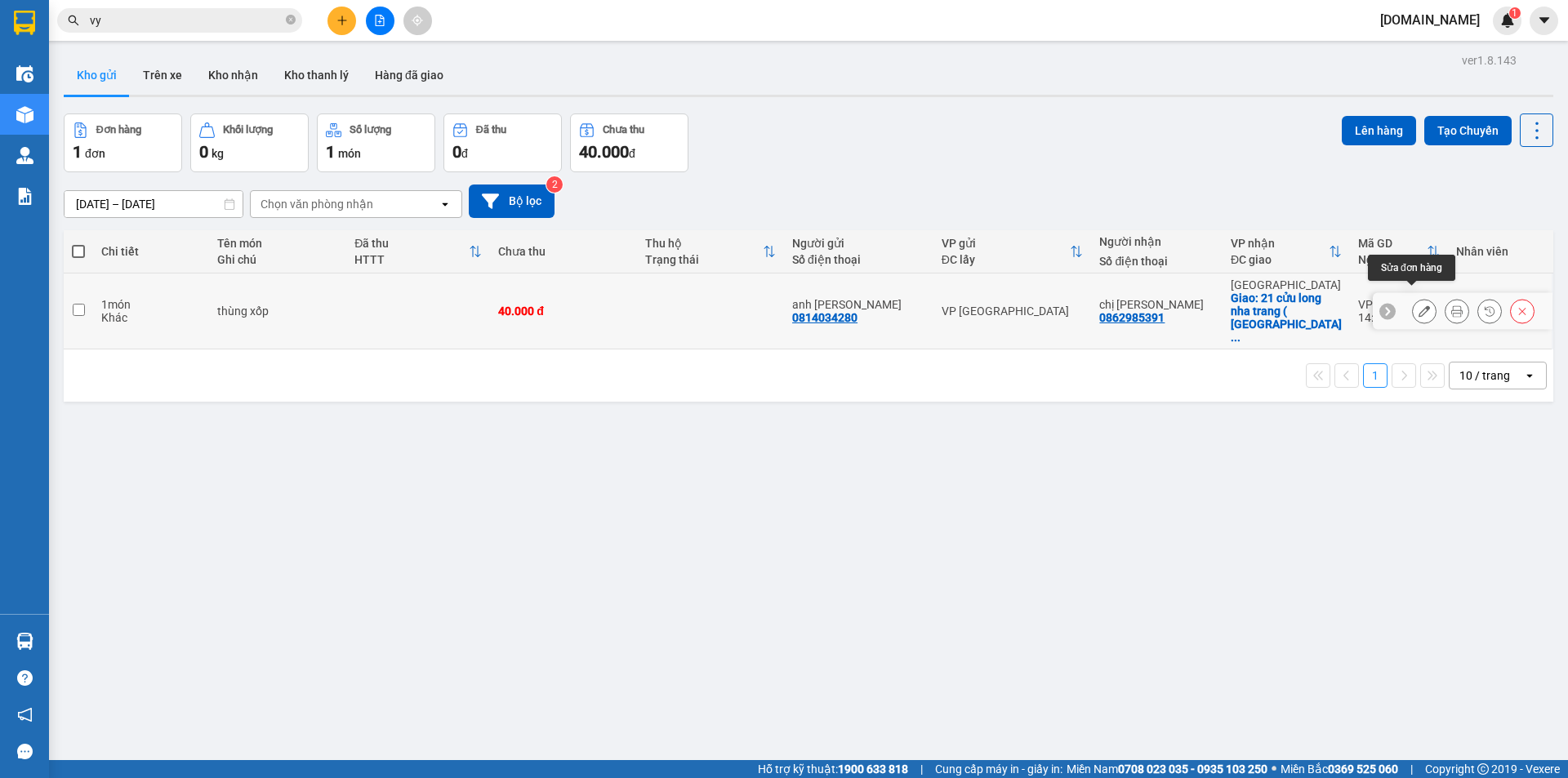
click at [1418, 306] on icon at bounding box center [1423, 311] width 11 height 11
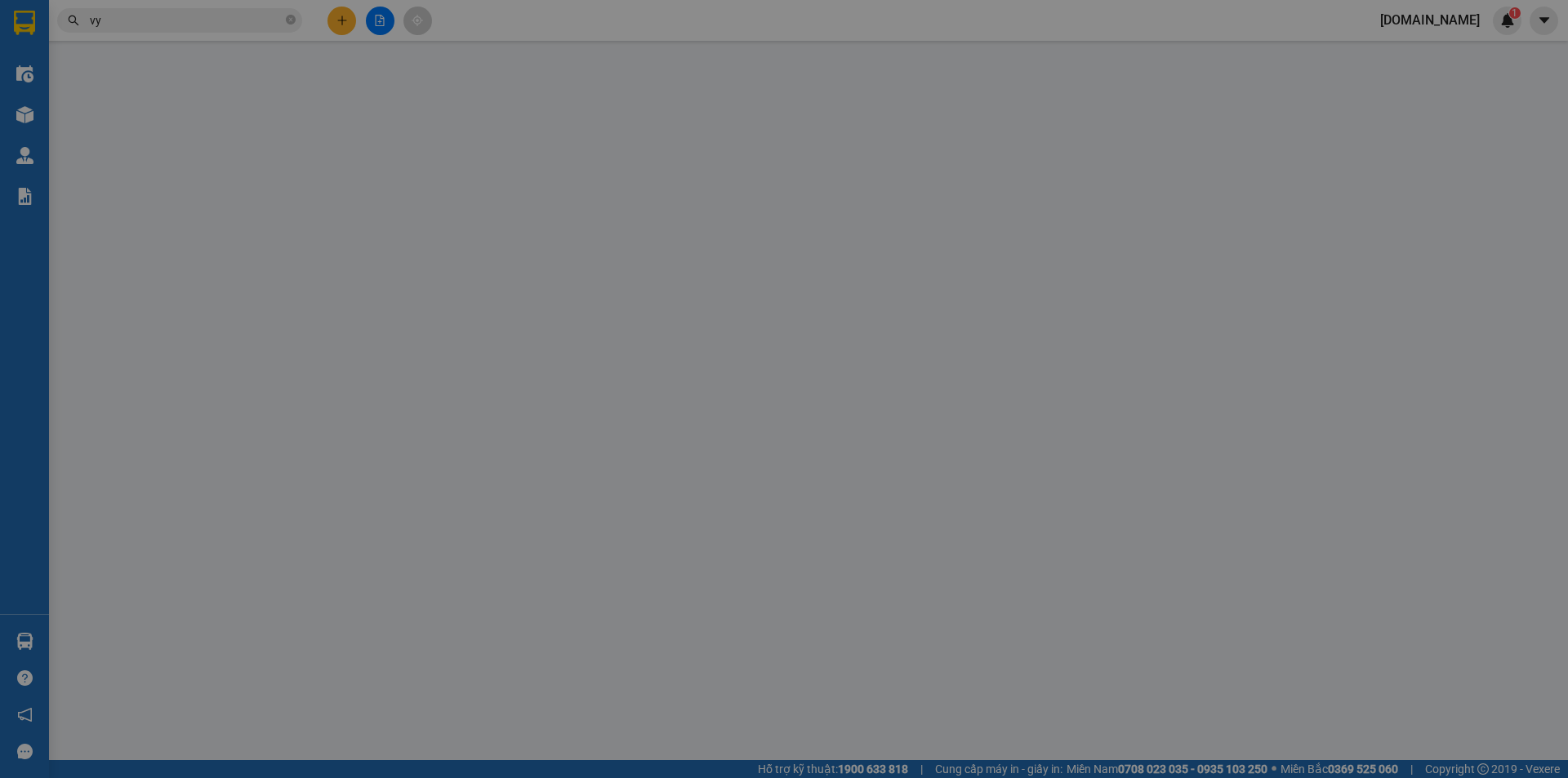
type input "0814034280"
type input "anh [PERSON_NAME]"
type input "0862985391"
type input "chị [PERSON_NAME]"
checkbox input "true"
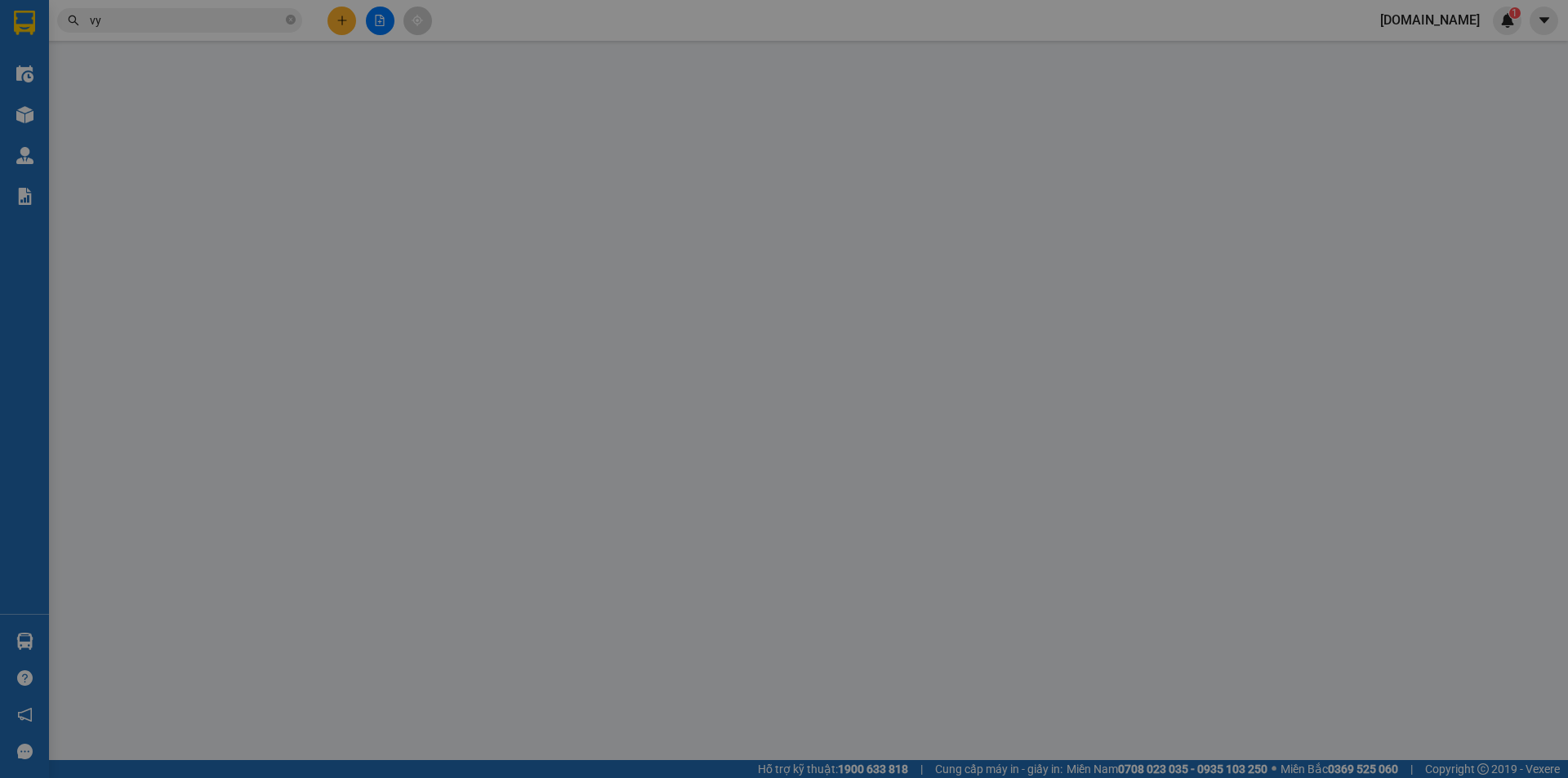
type input "21 cửu long nha trang ( [PERSON_NAME])"
type input "40.000"
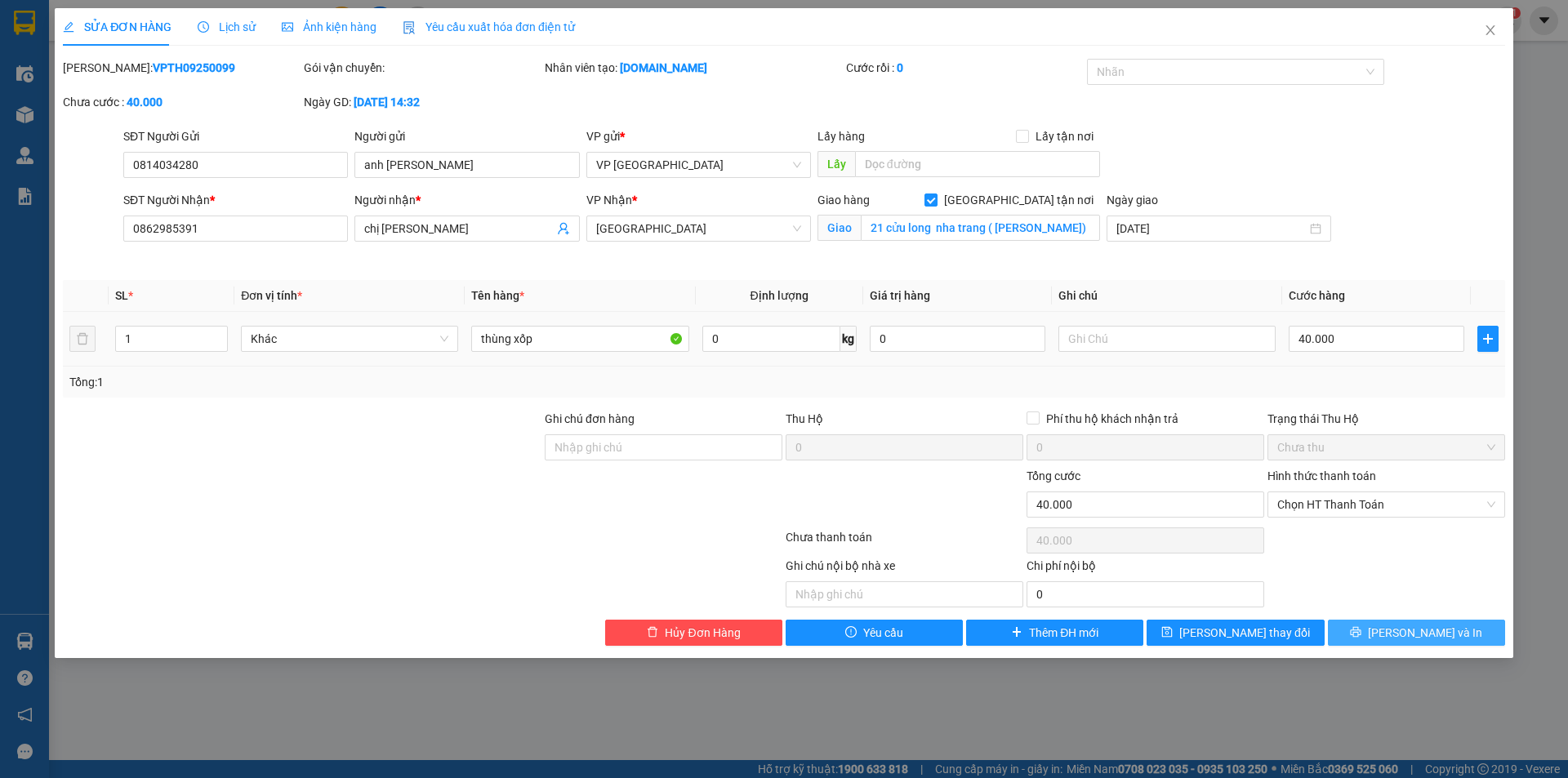
click at [1439, 639] on span "[PERSON_NAME] và In" at bounding box center [1424, 633] width 114 height 18
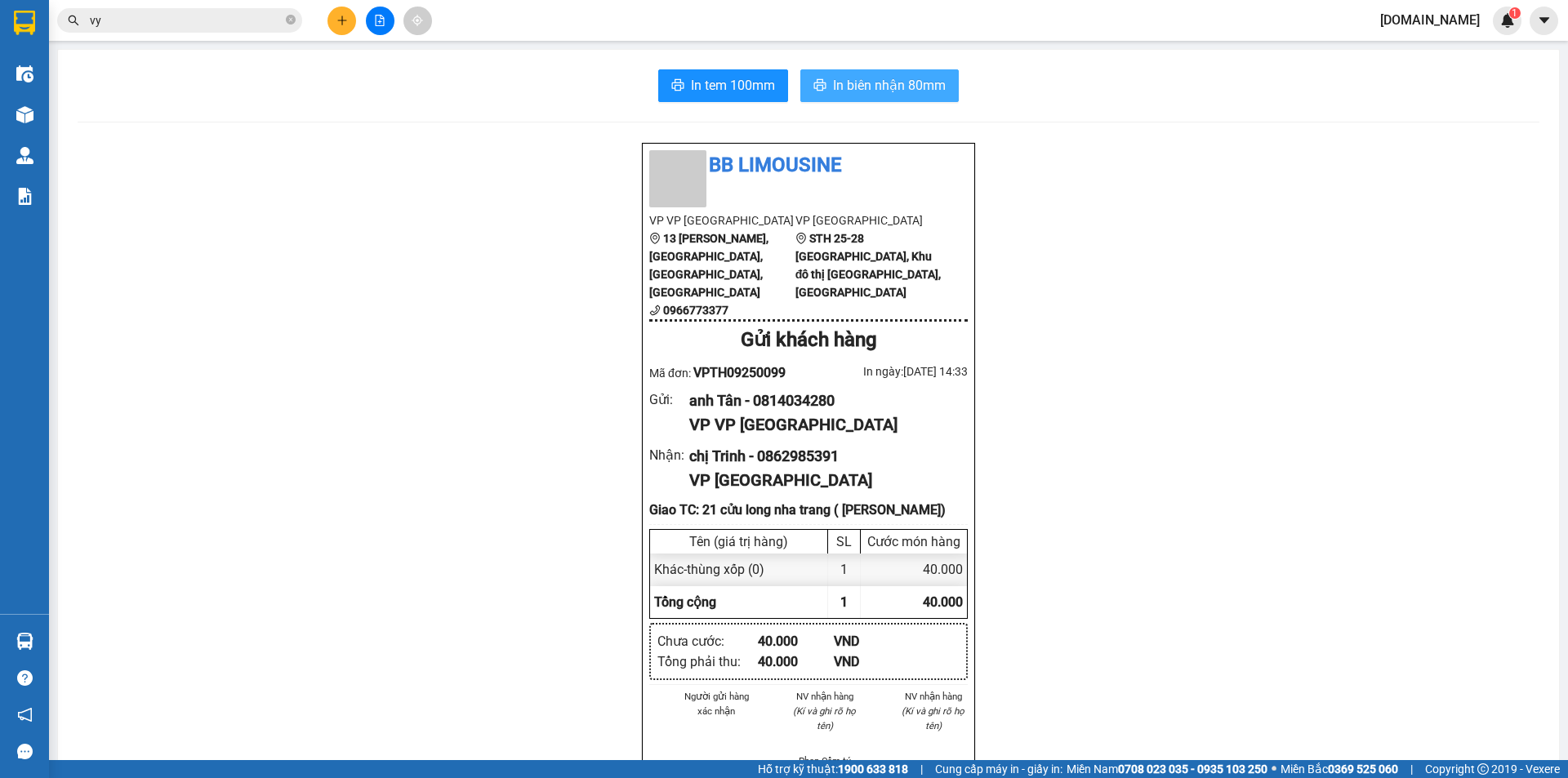
click at [894, 78] on span "In biên nhận 80mm" at bounding box center [889, 85] width 113 height 21
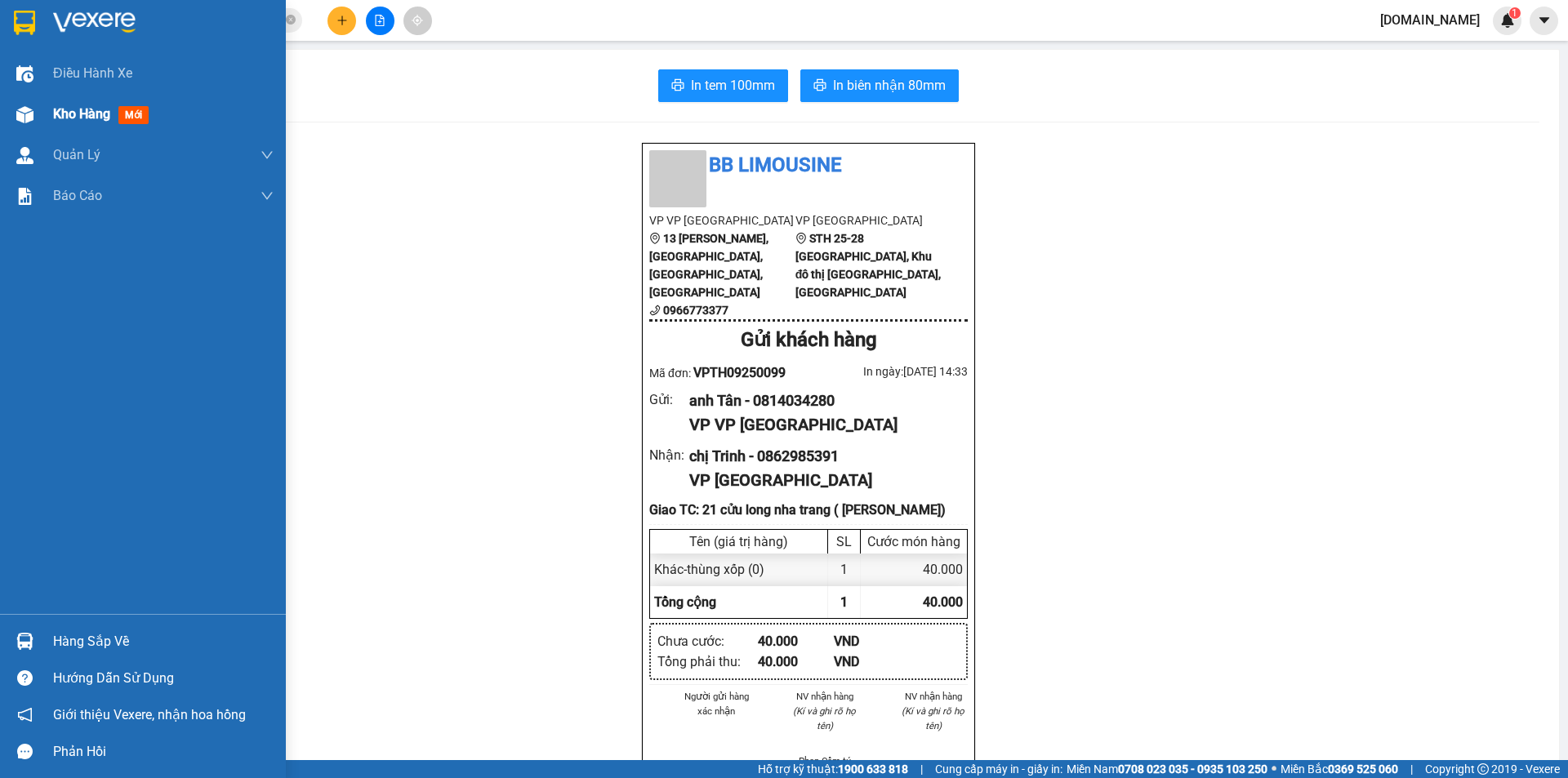
click at [122, 110] on span "mới" at bounding box center [133, 114] width 30 height 18
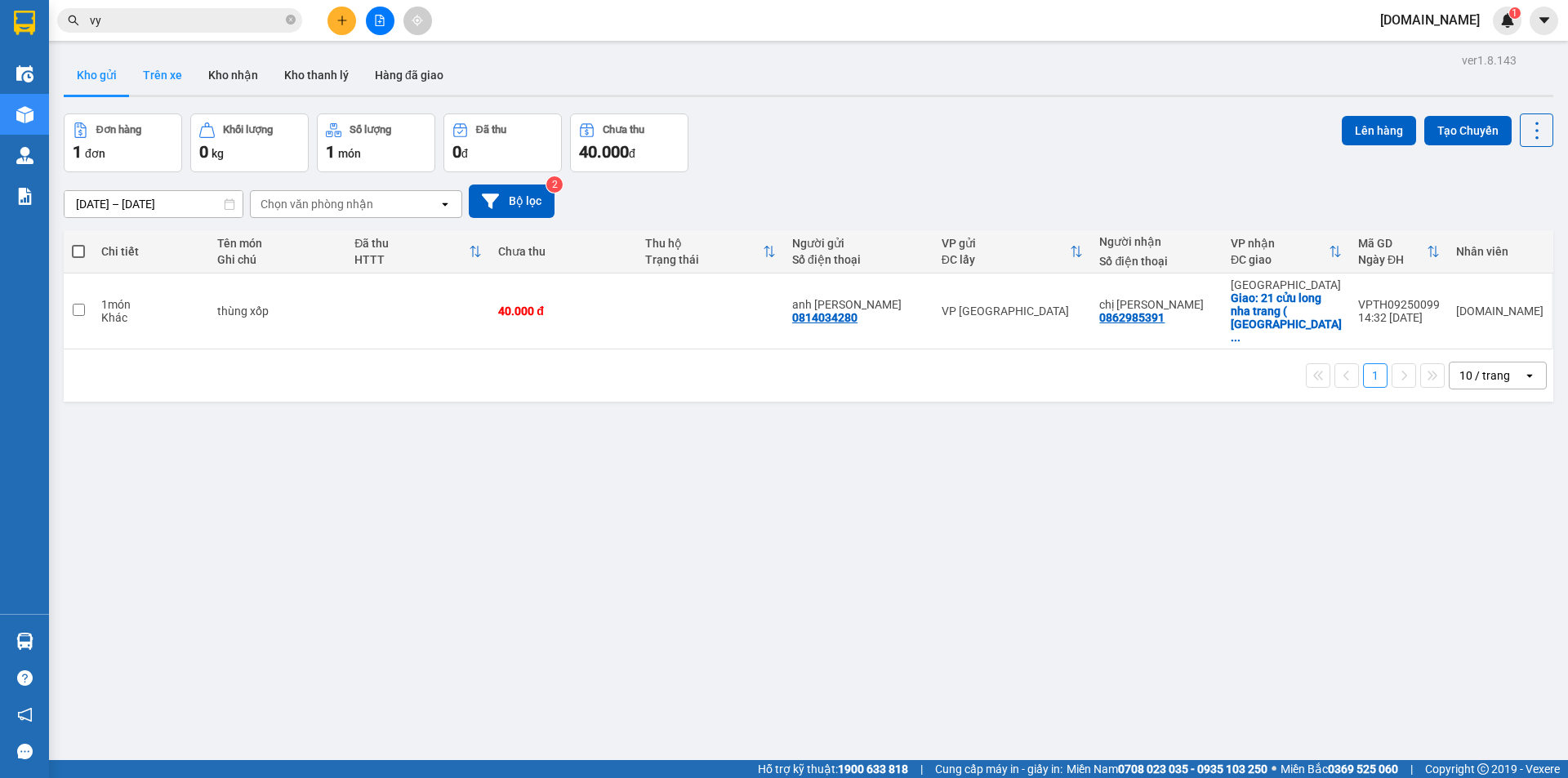
click at [161, 83] on button "Trên xe" at bounding box center [163, 76] width 65 height 40
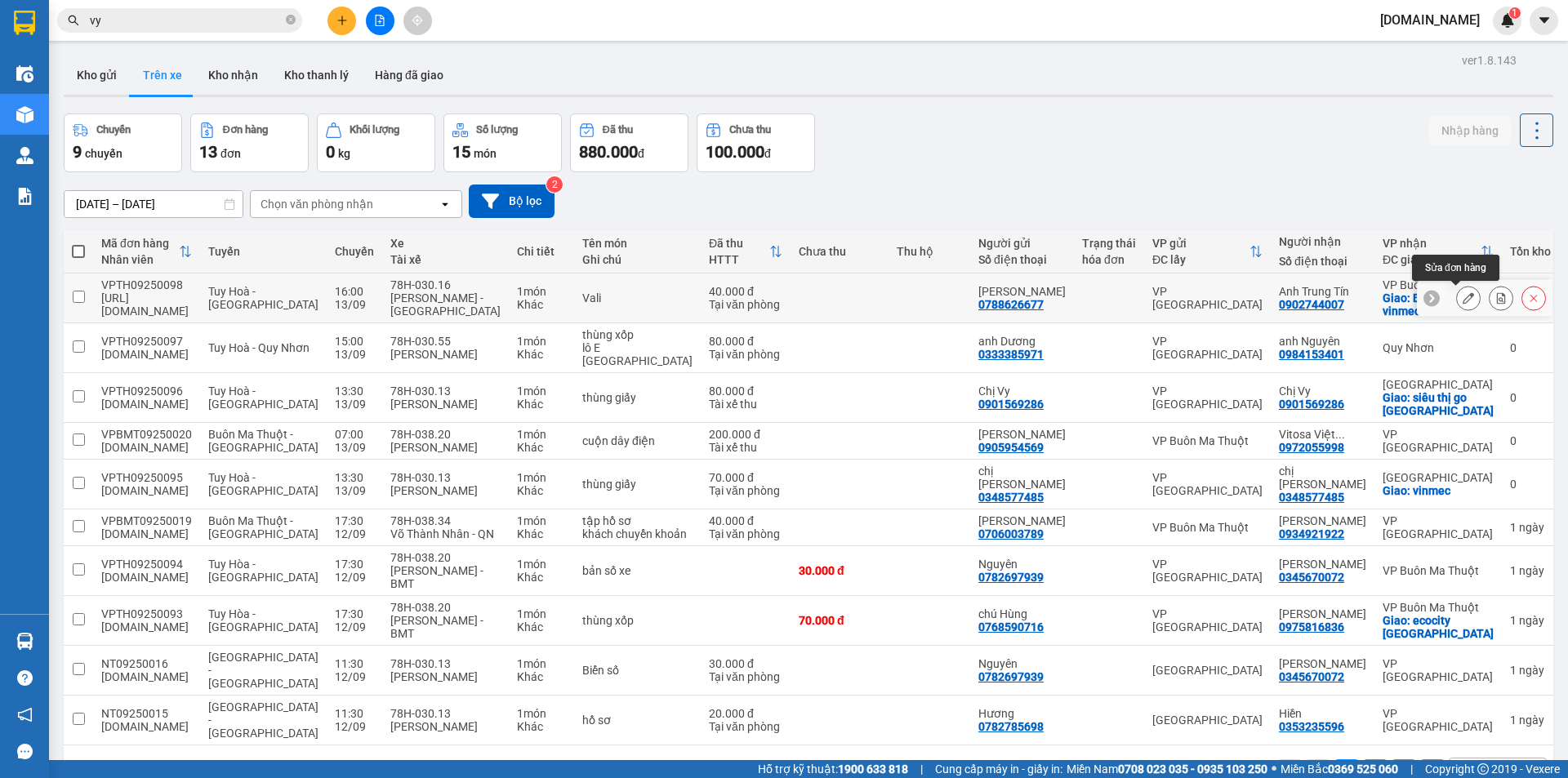
click at [1457, 293] on button at bounding box center [1468, 298] width 23 height 28
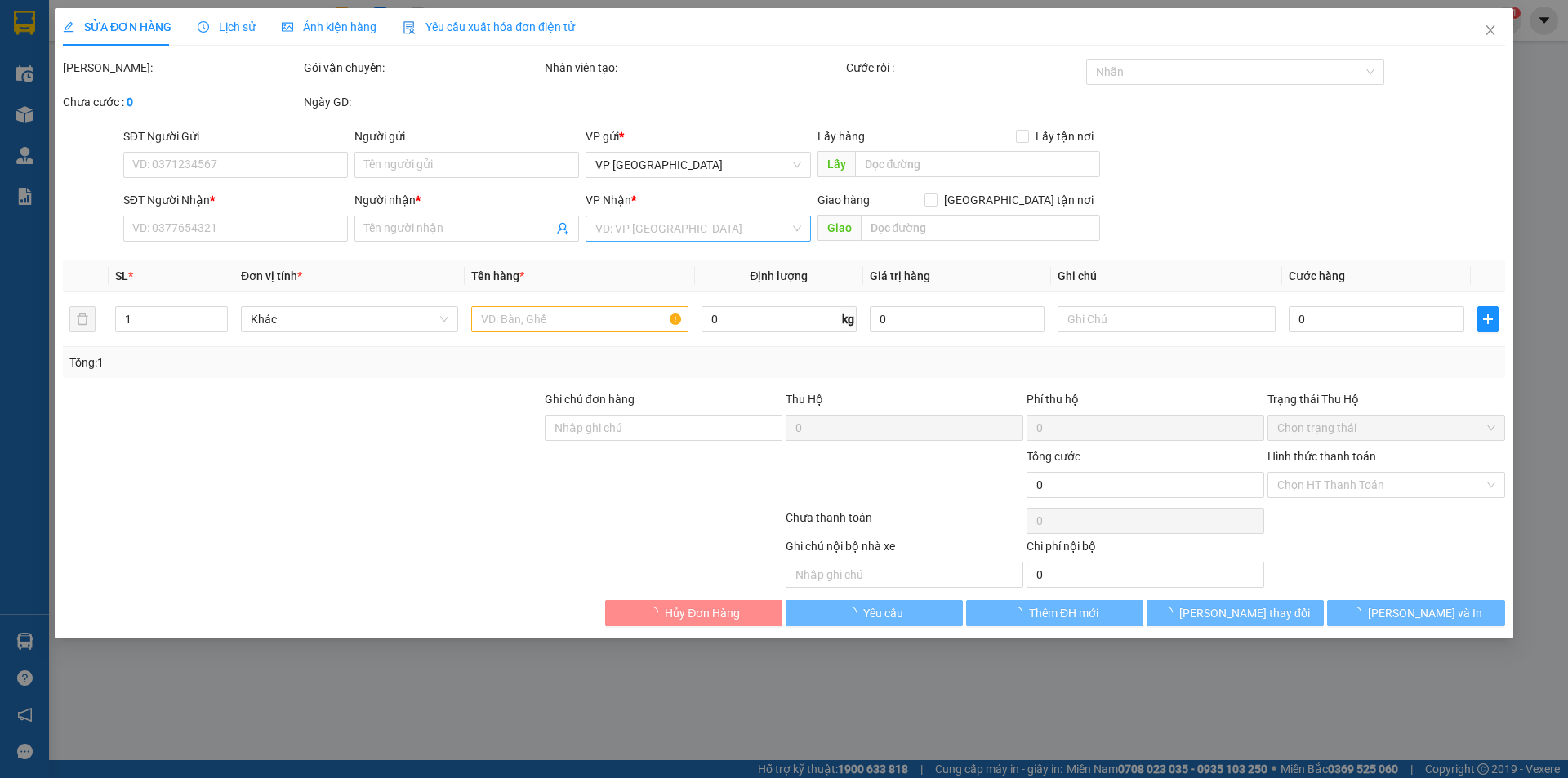
type input "0788626677"
type input "[PERSON_NAME]"
type input "0902744007"
type input "Anh Trung Tín"
checkbox input "true"
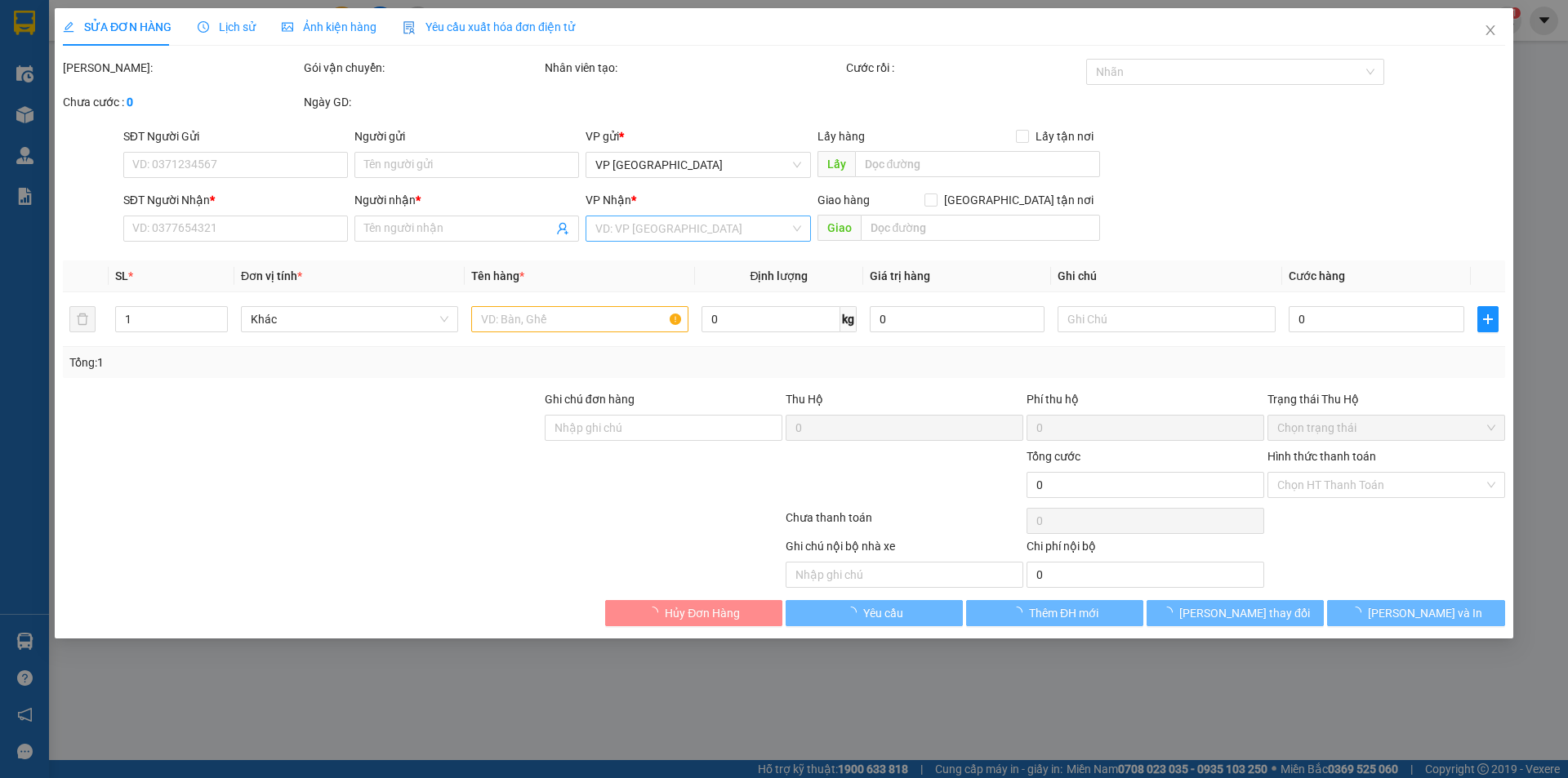
type input "Bệnh Viện vinmec"
type input "40.000"
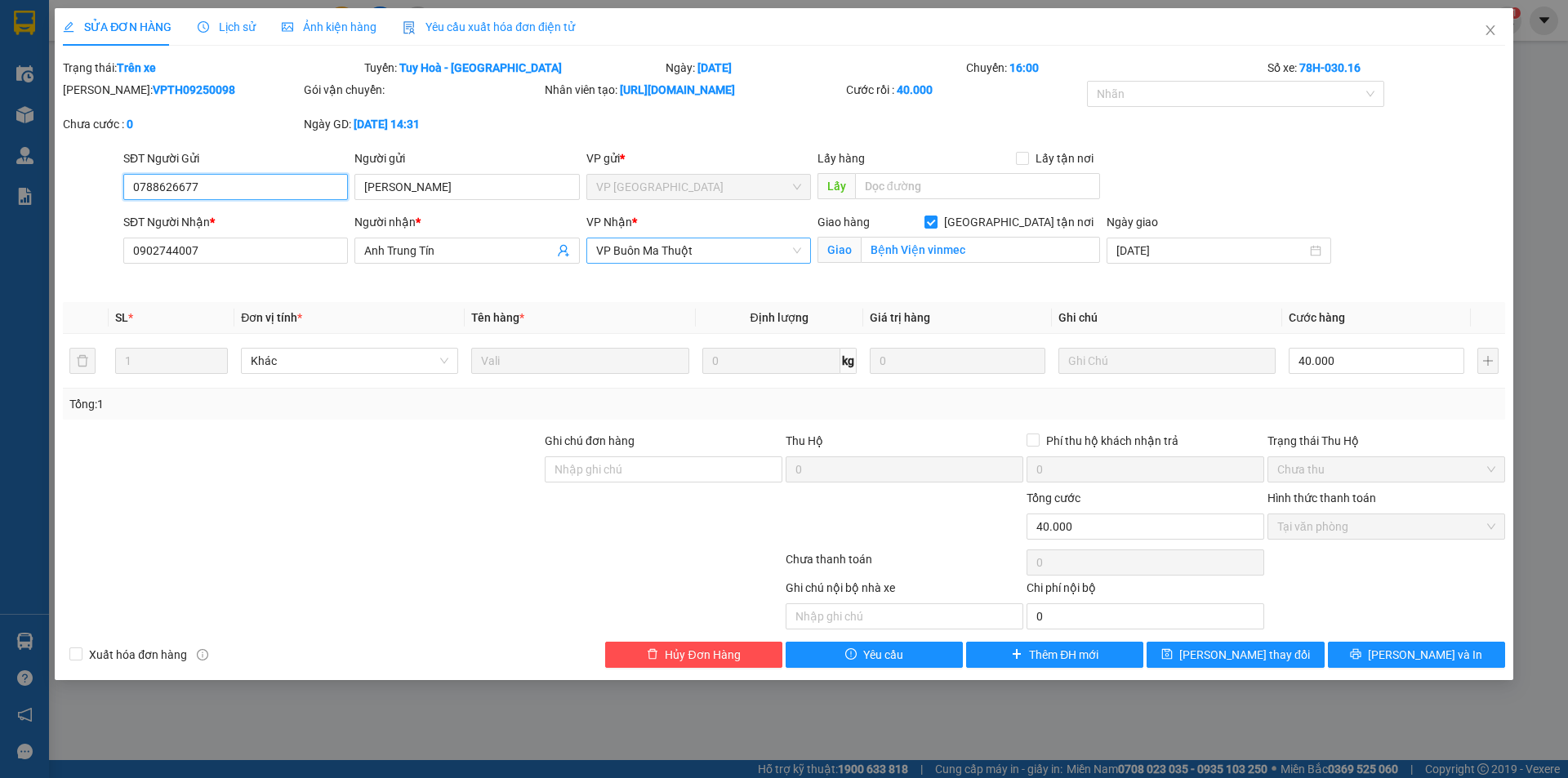
click at [688, 247] on span "VP Buôn Ma Thuột" at bounding box center [699, 250] width 205 height 24
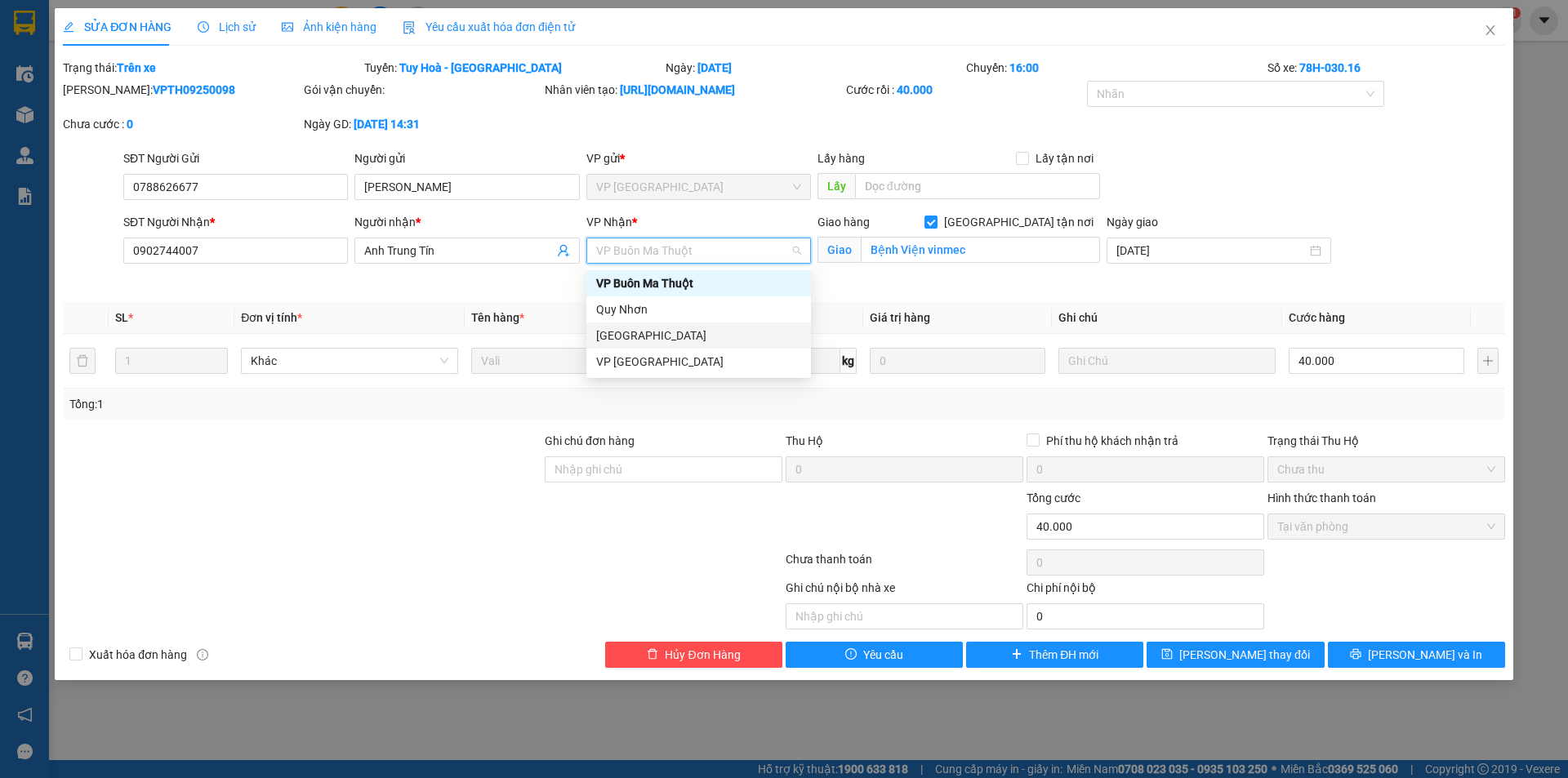
click at [670, 336] on div "[GEOGRAPHIC_DATA]" at bounding box center [699, 336] width 205 height 18
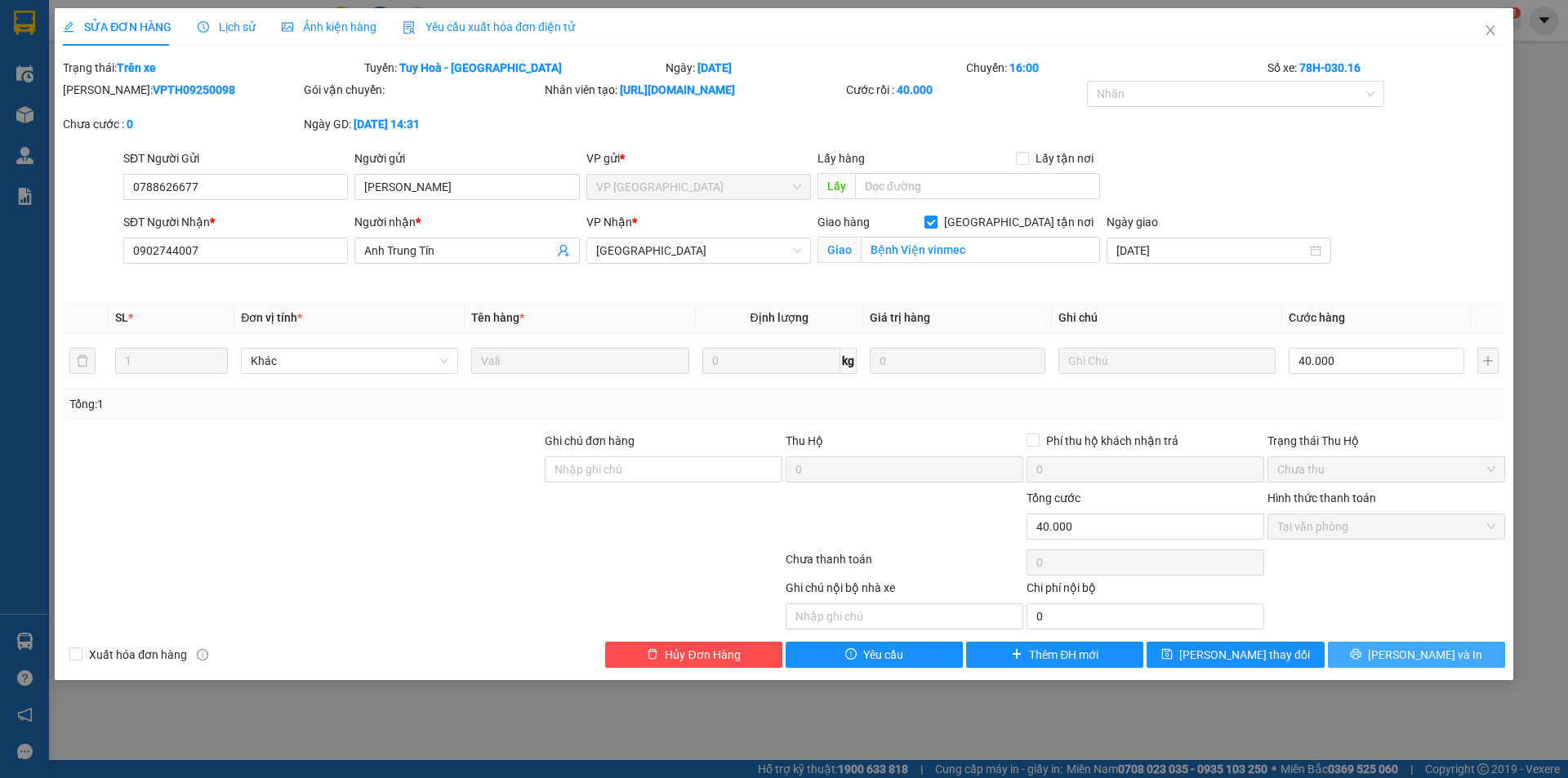
click at [1345, 647] on button "[PERSON_NAME] và In" at bounding box center [1417, 655] width 177 height 26
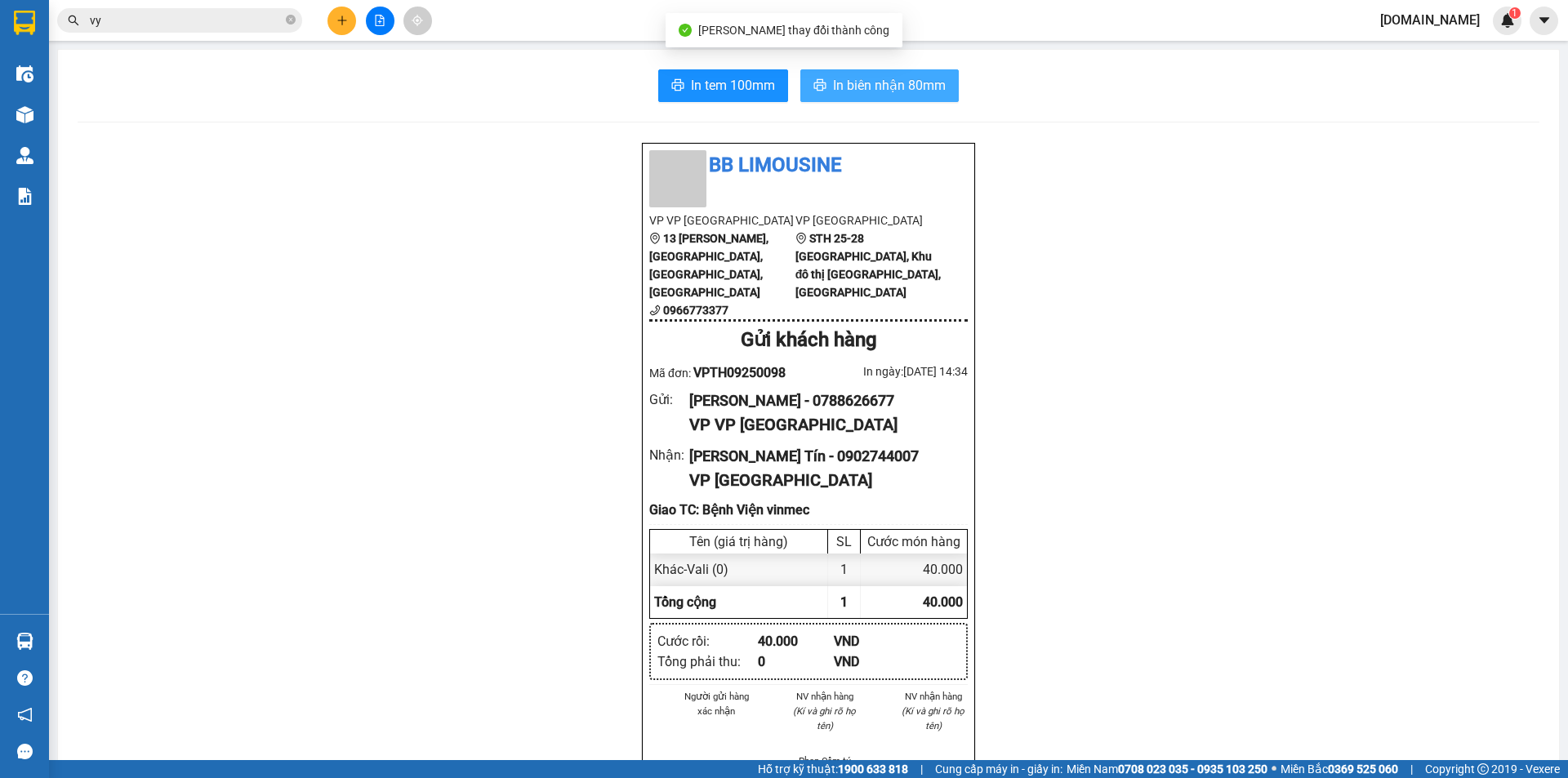
click at [889, 71] on button "In biên nhận 80mm" at bounding box center [880, 86] width 158 height 33
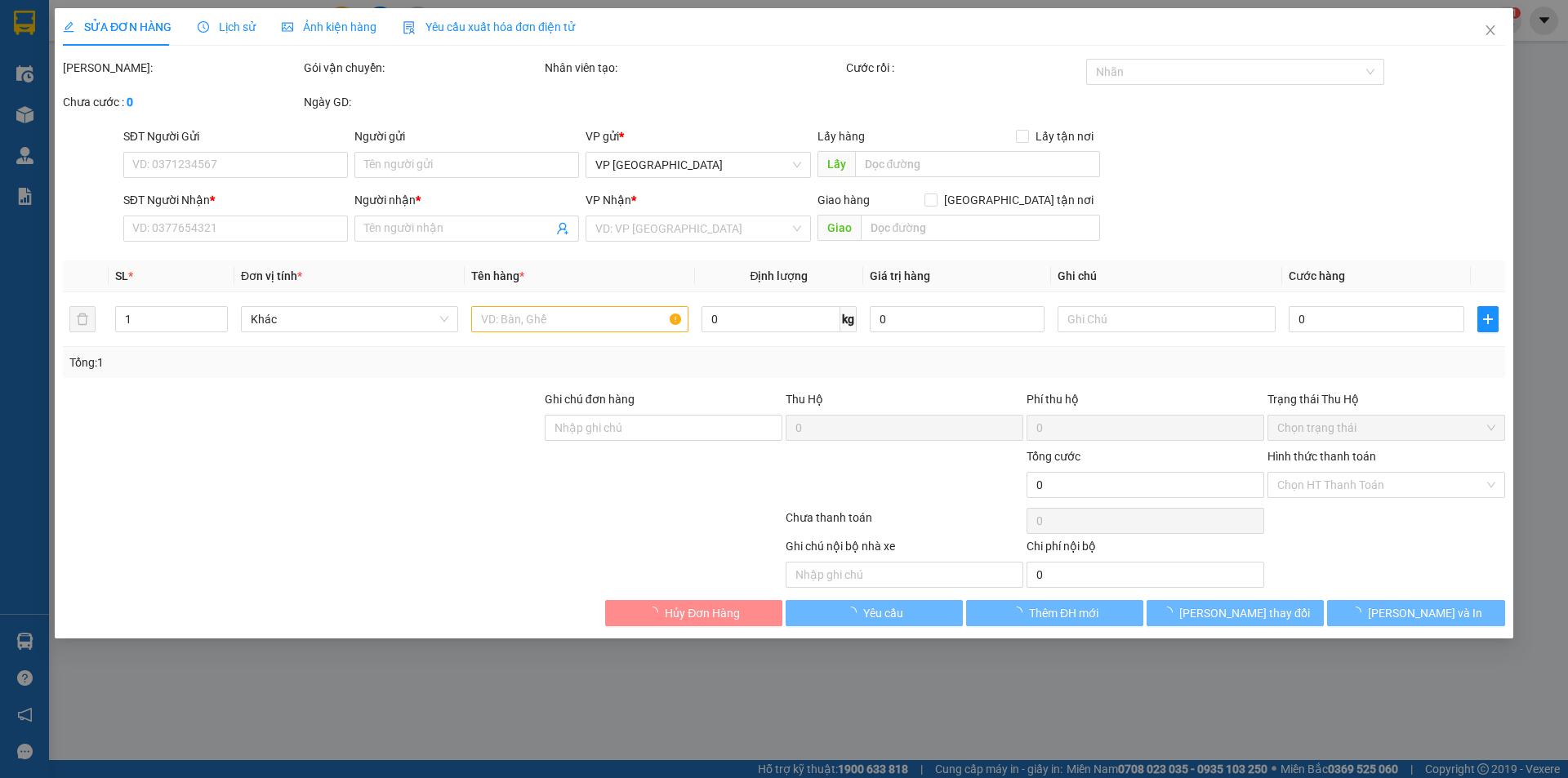
type input "0788626677"
type input "[PERSON_NAME]"
type input "0902744007"
type input "Anh Trung Tín"
checkbox input "true"
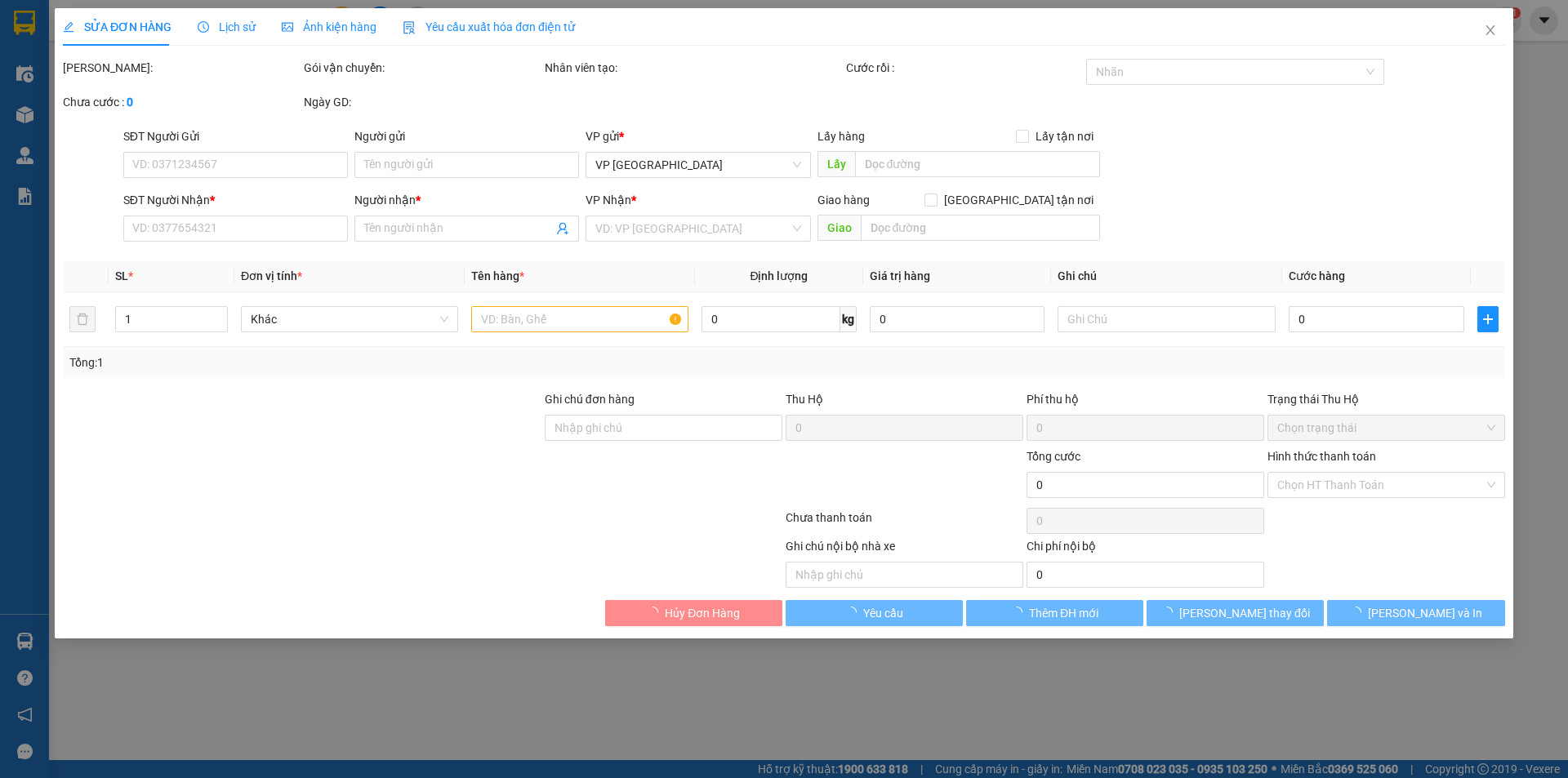
type input "Bệnh Viện vinmec"
type input "40.000"
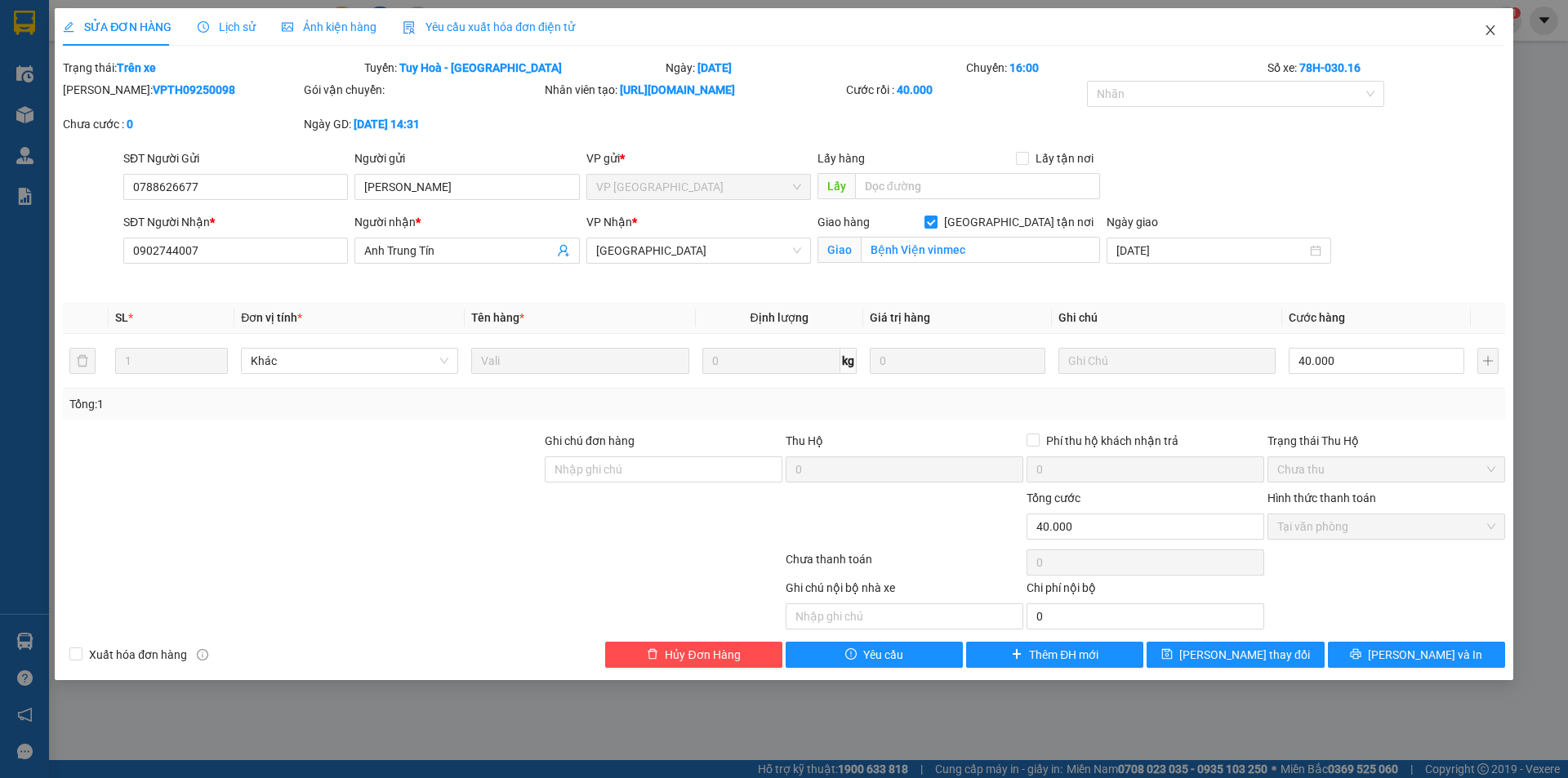
click at [1491, 37] on icon "close" at bounding box center [1490, 30] width 13 height 13
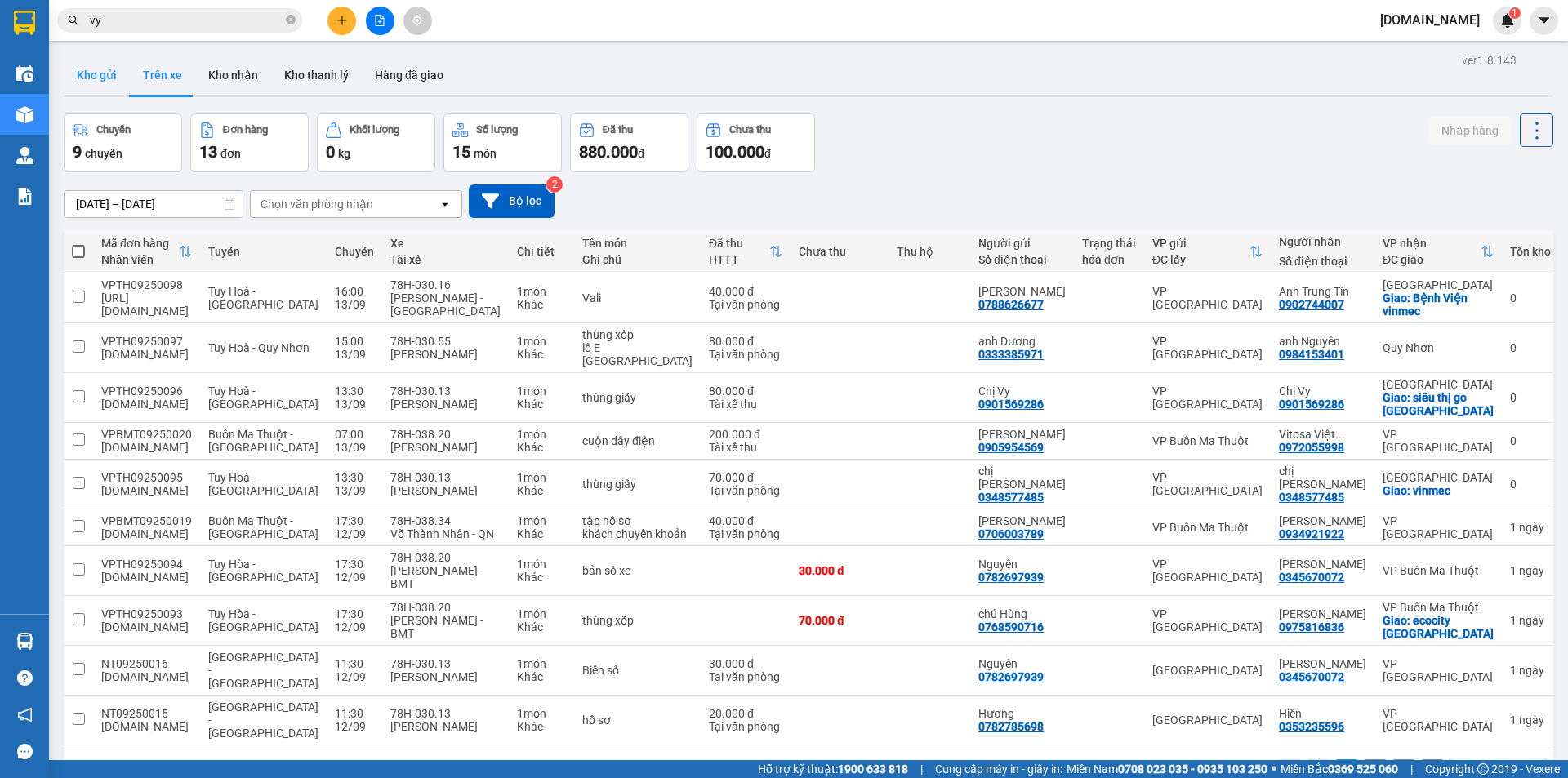
click at [123, 62] on button "Kho gửi" at bounding box center [96, 76] width 66 height 40
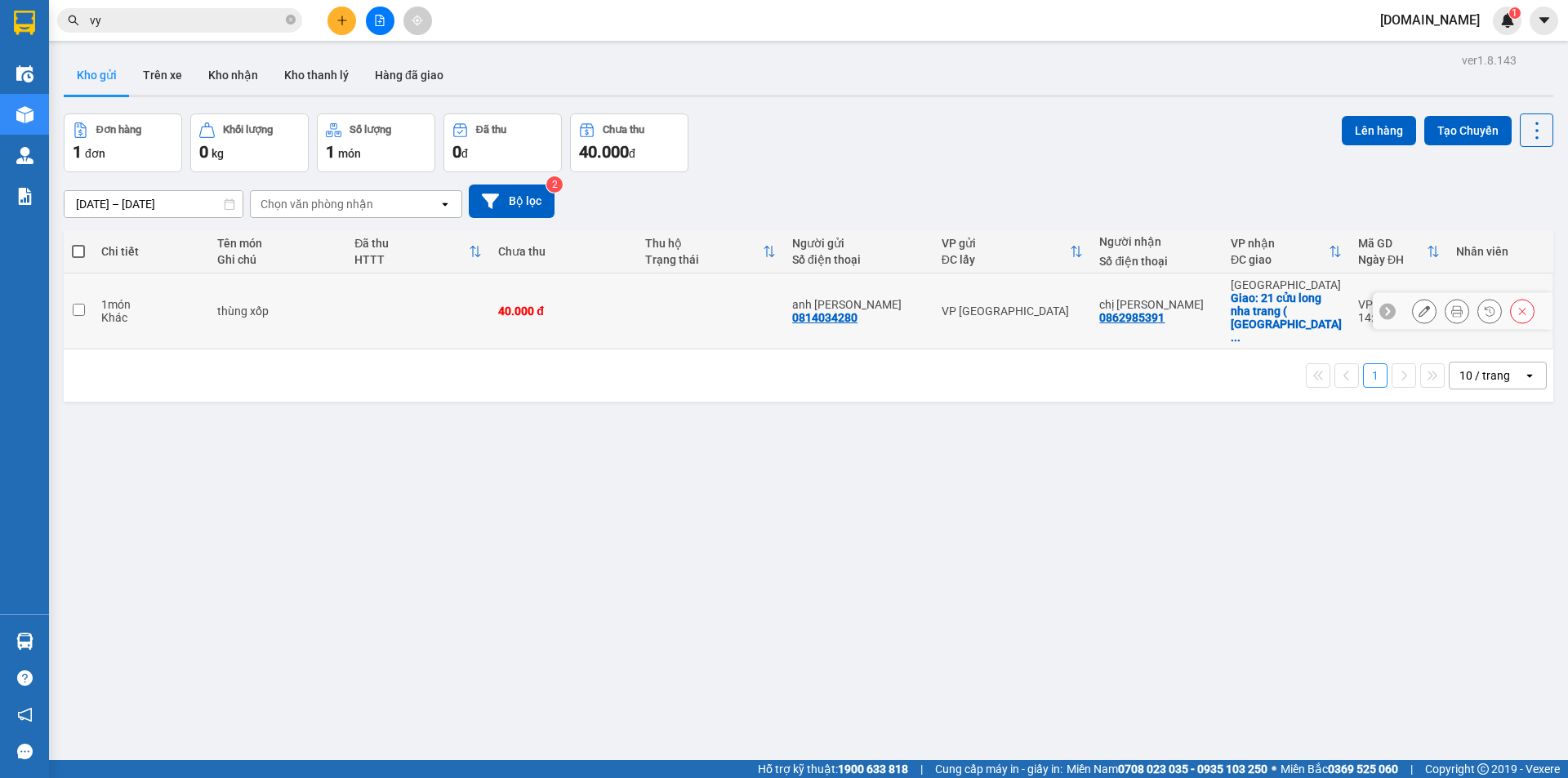
click at [760, 295] on td at bounding box center [710, 312] width 147 height 76
checkbox input "true"
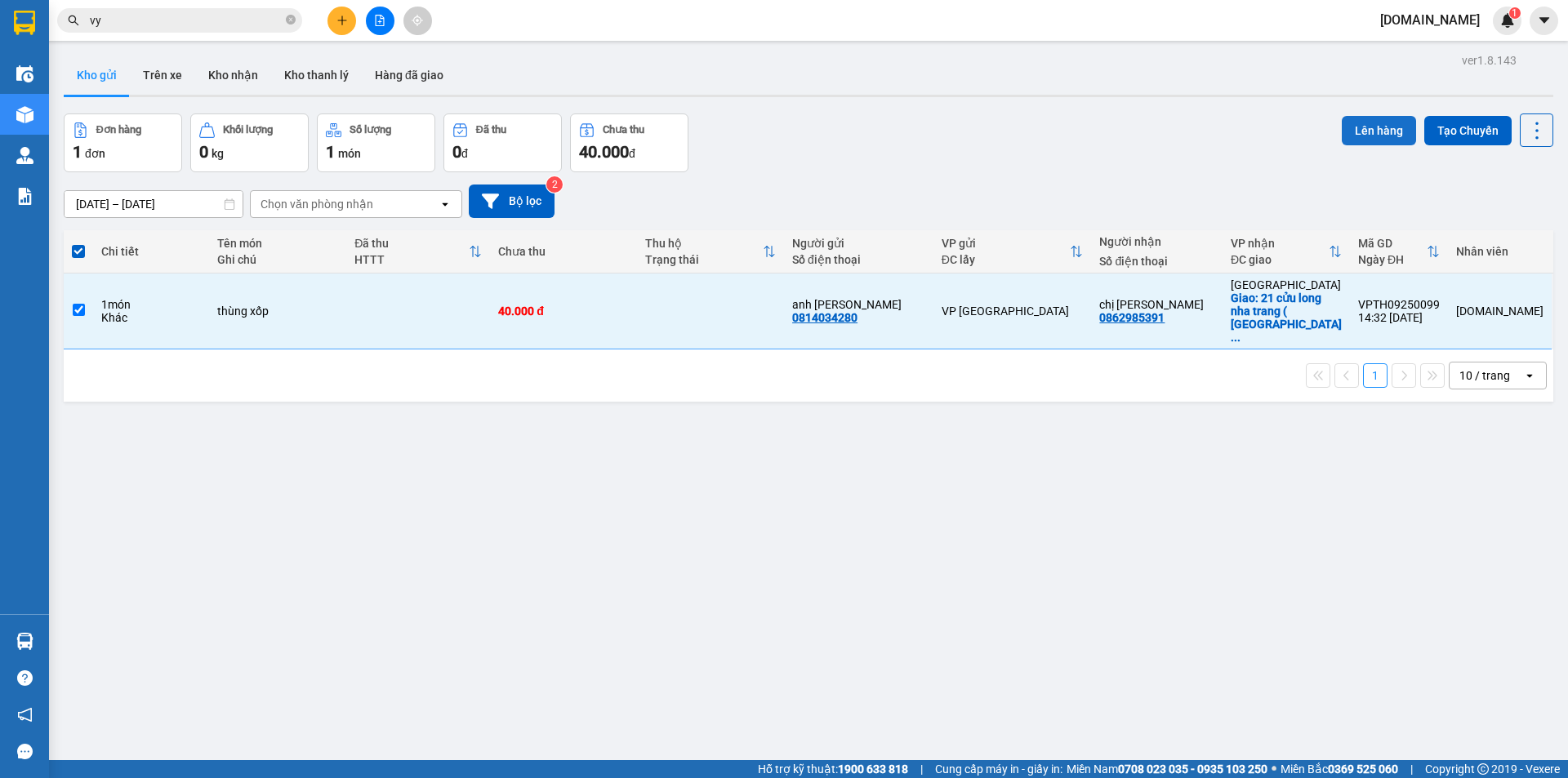
click at [1358, 129] on button "Lên hàng" at bounding box center [1379, 131] width 74 height 29
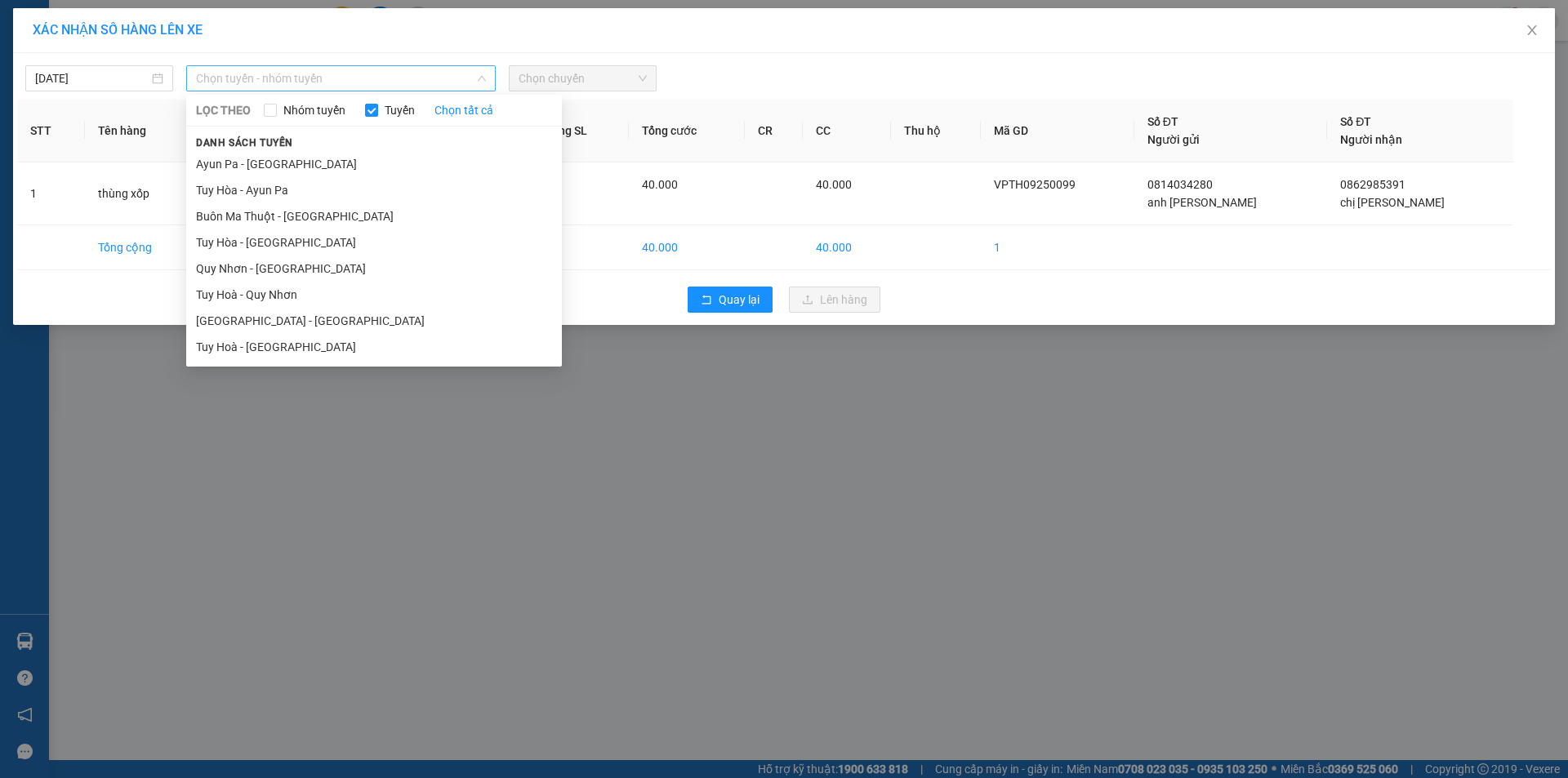
click at [296, 79] on span "Chọn tuyến - nhóm tuyến" at bounding box center [341, 78] width 290 height 24
drag, startPoint x: 290, startPoint y: 342, endPoint x: 307, endPoint y: 307, distance: 38.9
click at [287, 342] on li "Tuy Hoà - [GEOGRAPHIC_DATA]" at bounding box center [373, 347] width 375 height 26
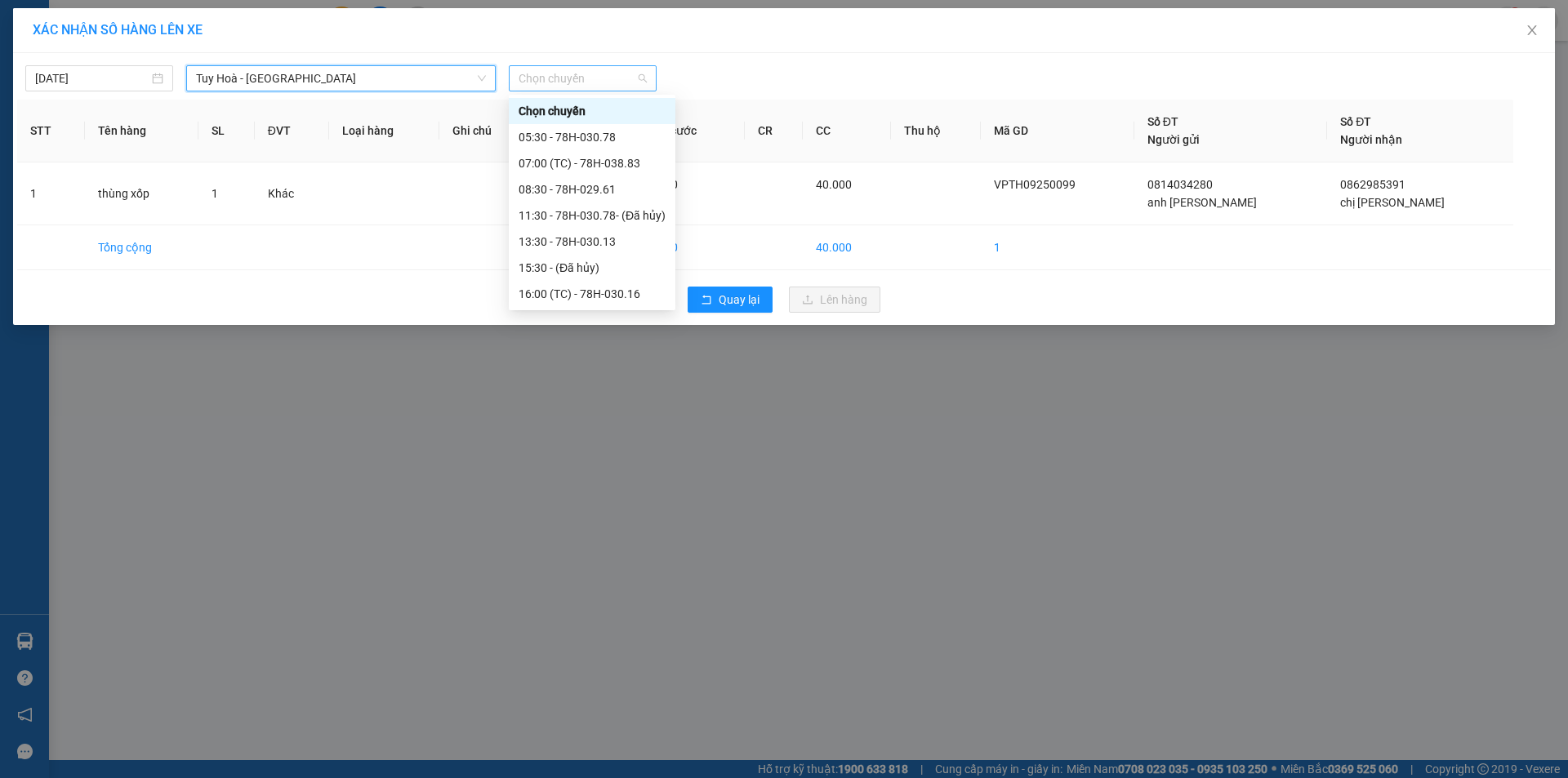
click at [533, 73] on span "Chọn chuyến" at bounding box center [583, 78] width 128 height 24
click at [534, 290] on div "16:00 (TC) - 78H-030.16" at bounding box center [592, 293] width 147 height 18
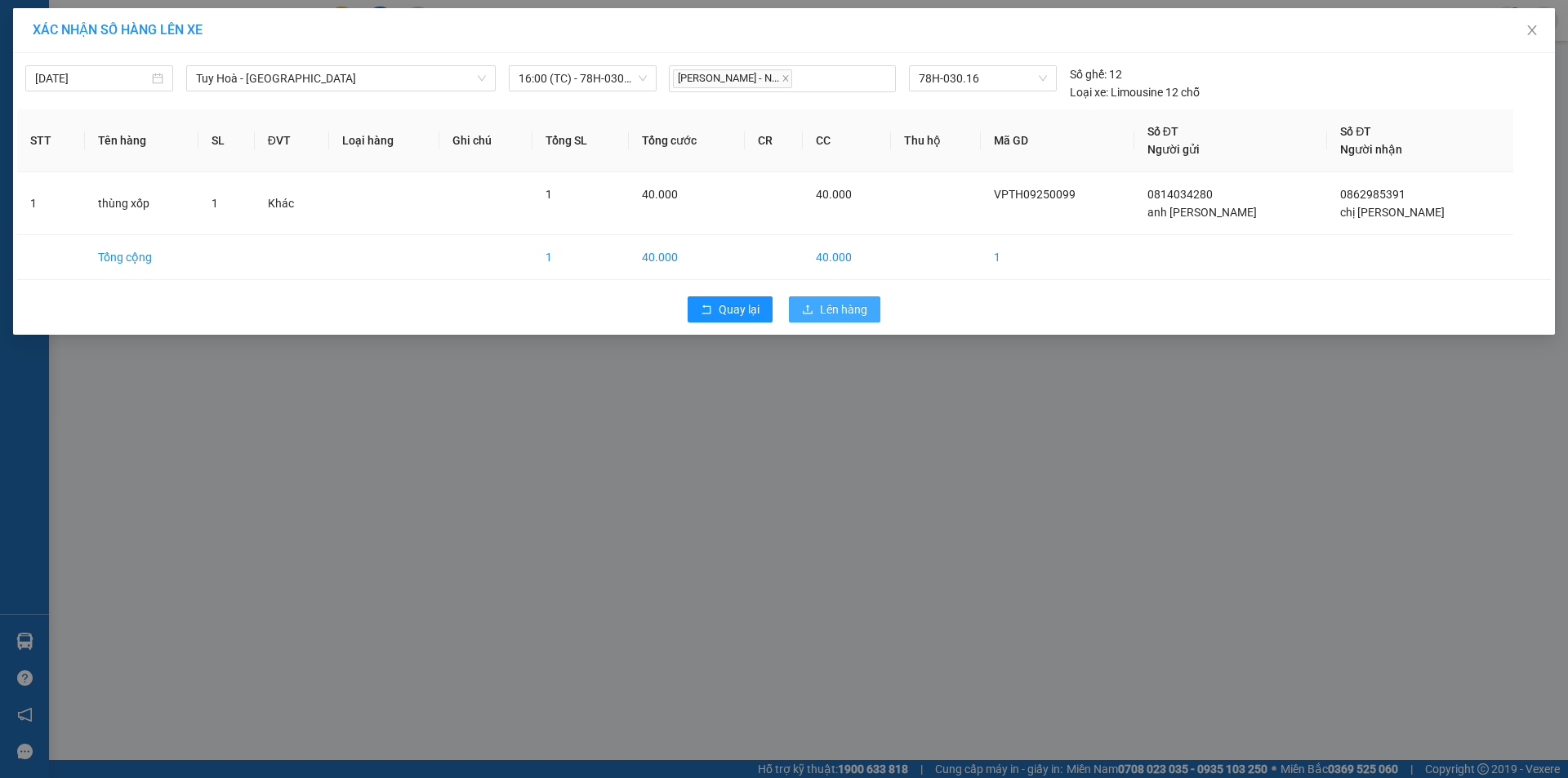
click at [818, 312] on button "Lên hàng" at bounding box center [835, 309] width 91 height 26
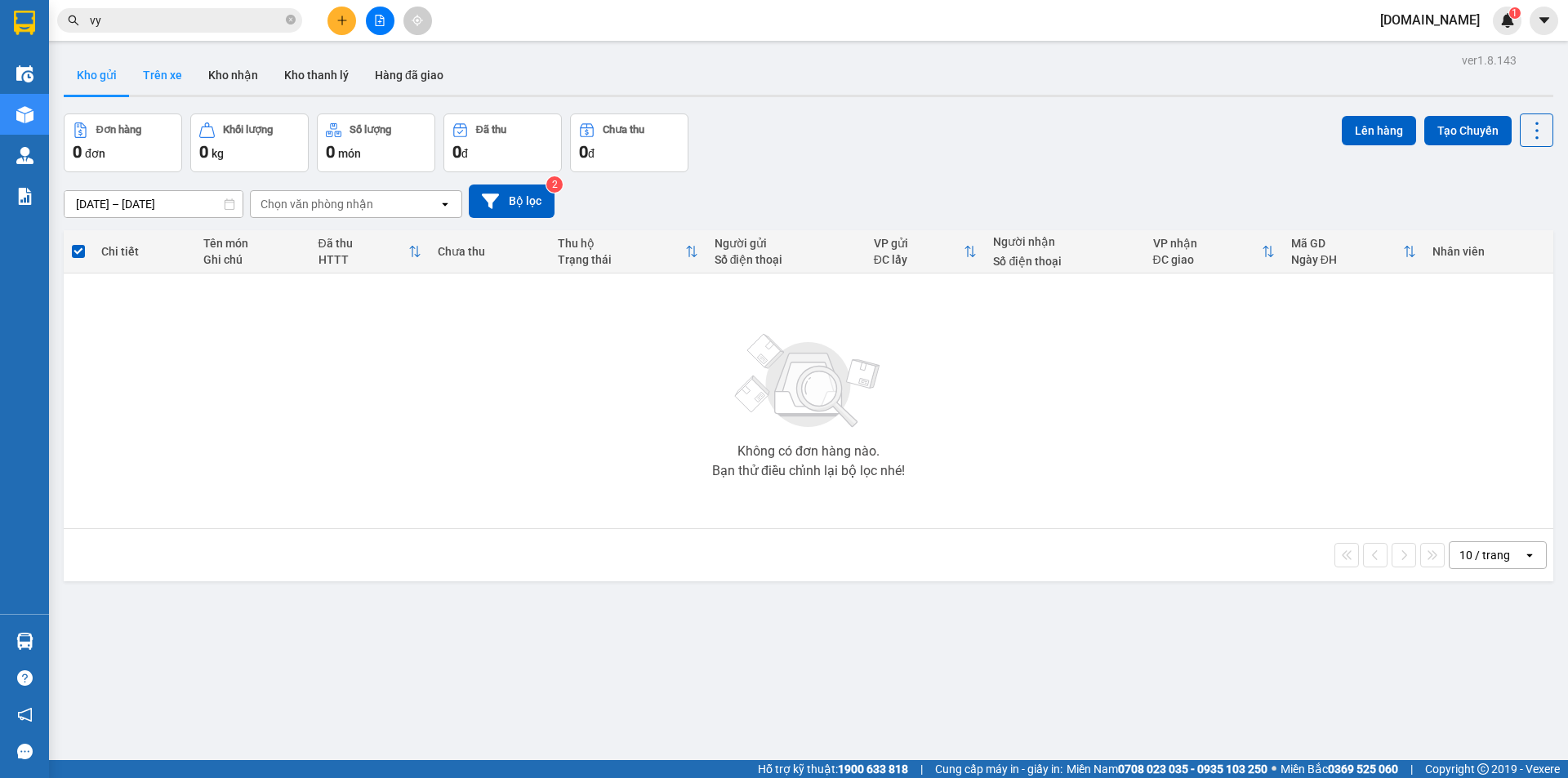
click at [164, 69] on button "Trên xe" at bounding box center [163, 76] width 65 height 40
